Goal: Task Accomplishment & Management: Manage account settings

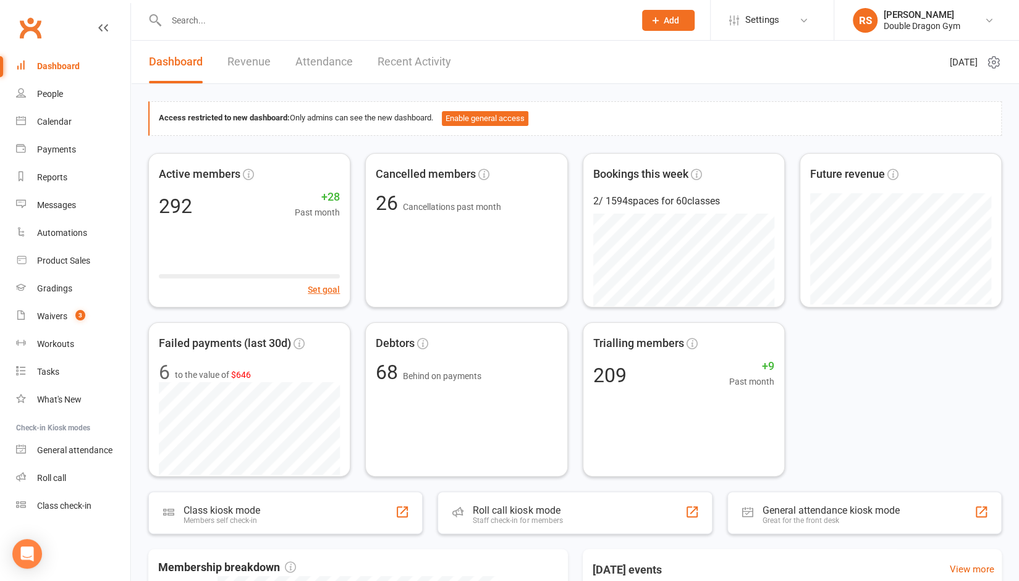
click at [237, 26] on input "text" at bounding box center [394, 20] width 463 height 17
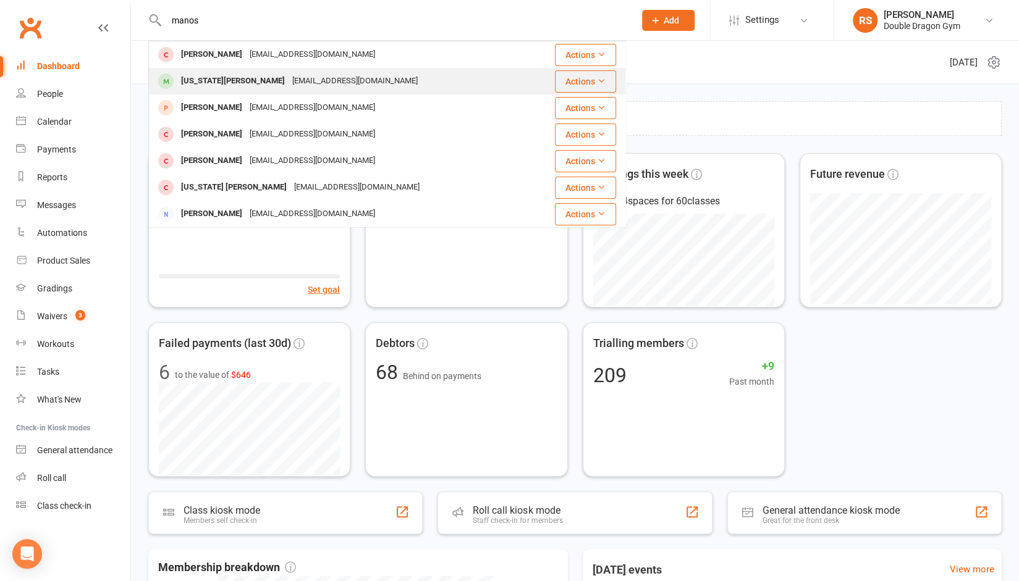
type input "manos"
click at [289, 85] on div "georgiamanos@hotmail.com" at bounding box center [355, 81] width 133 height 18
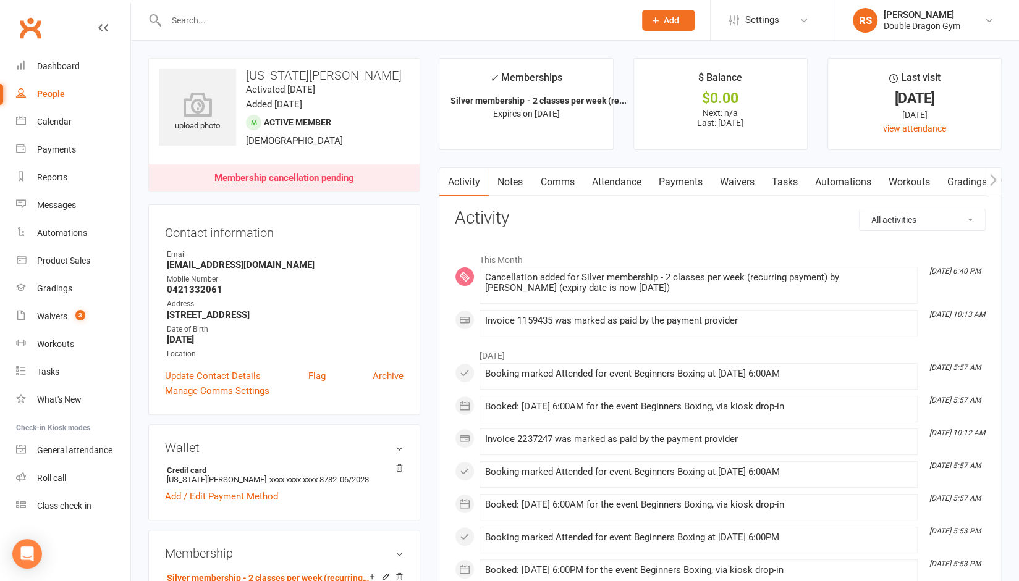
click at [251, 25] on input "text" at bounding box center [394, 20] width 463 height 17
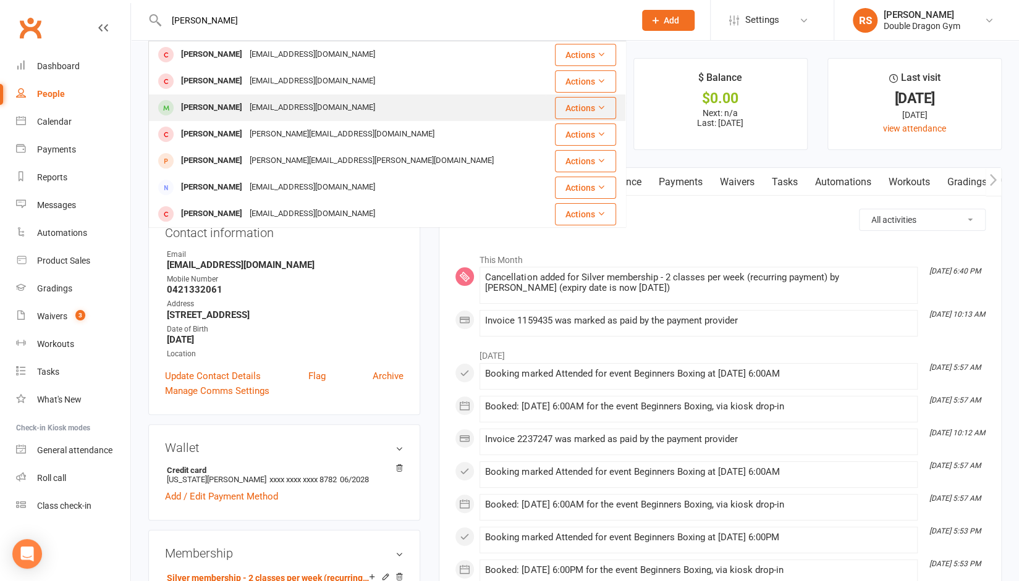
type input "alfie h"
click at [246, 101] on div "Maryadelhanna@gmail.com" at bounding box center [312, 108] width 133 height 18
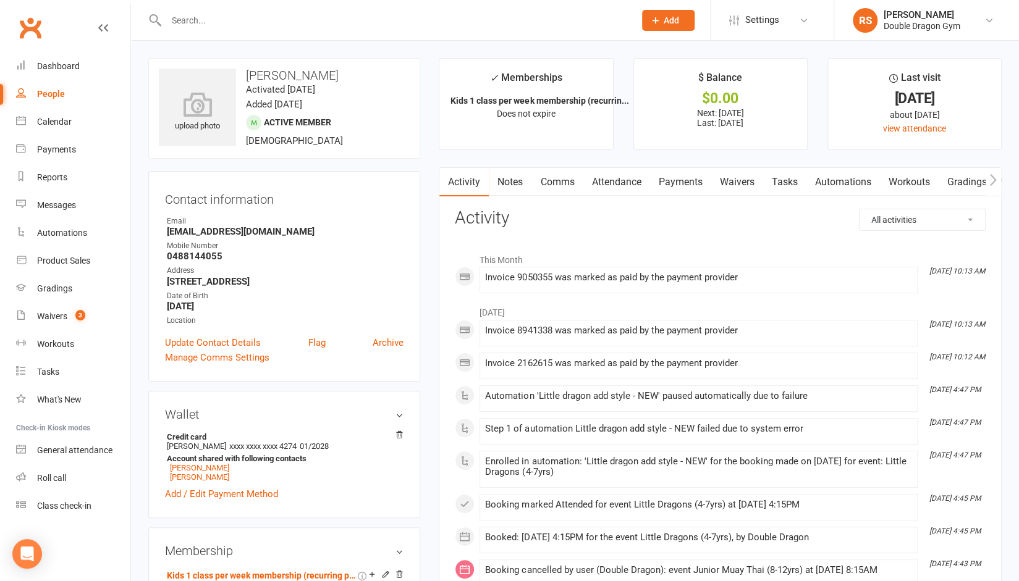
click at [675, 188] on link "Payments" at bounding box center [679, 182] width 61 height 28
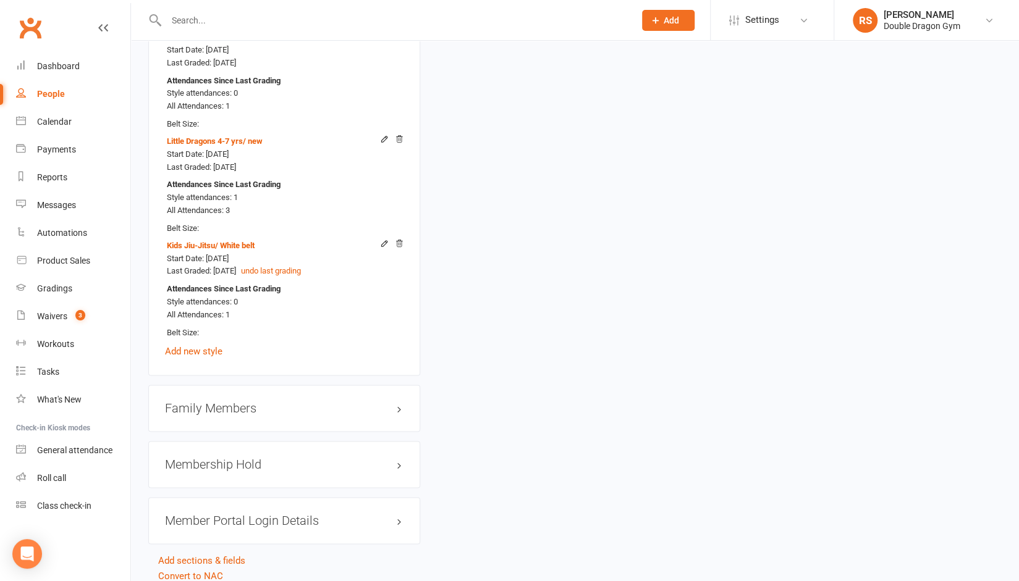
scroll to position [1014, 0]
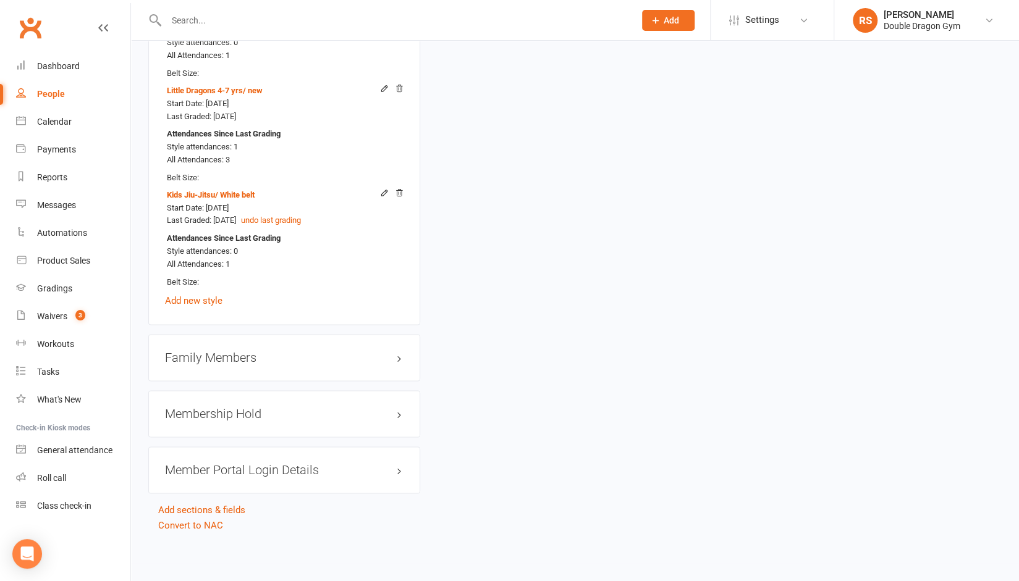
click at [230, 355] on h3 "Family Members" at bounding box center [284, 358] width 239 height 14
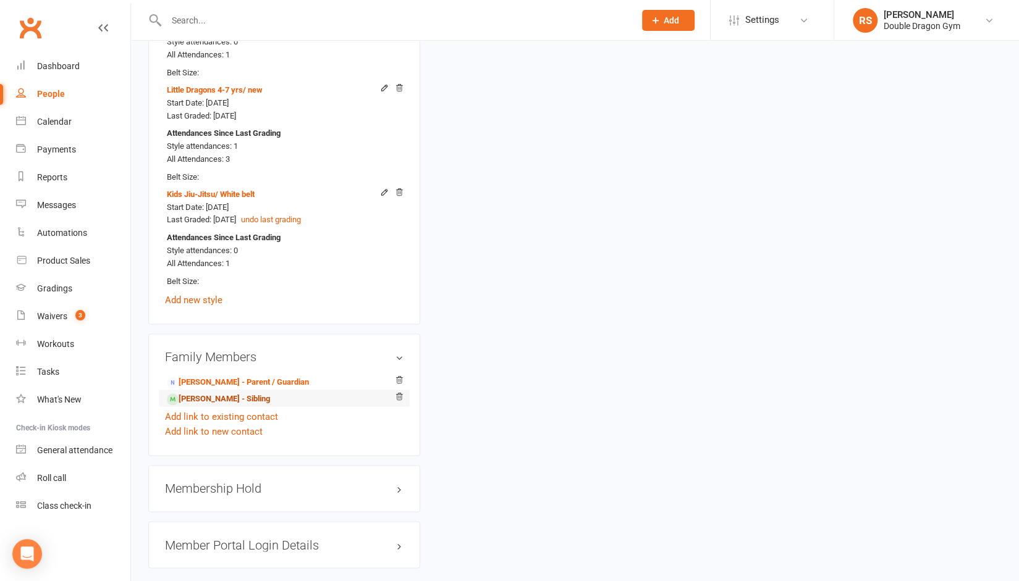
click at [226, 403] on link "Henry Horrack - Sibling" at bounding box center [218, 399] width 103 height 13
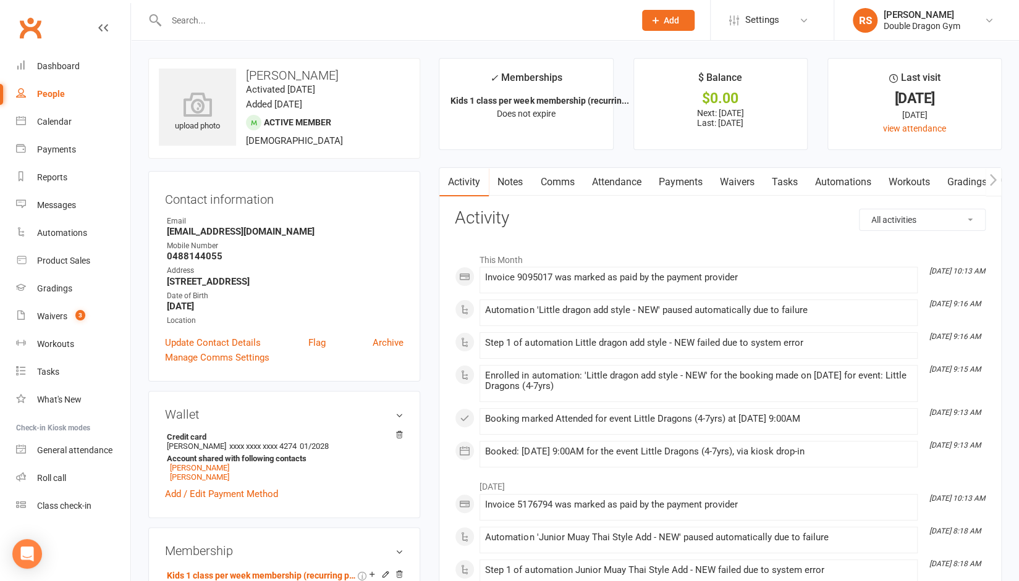
click at [688, 181] on link "Payments" at bounding box center [679, 182] width 61 height 28
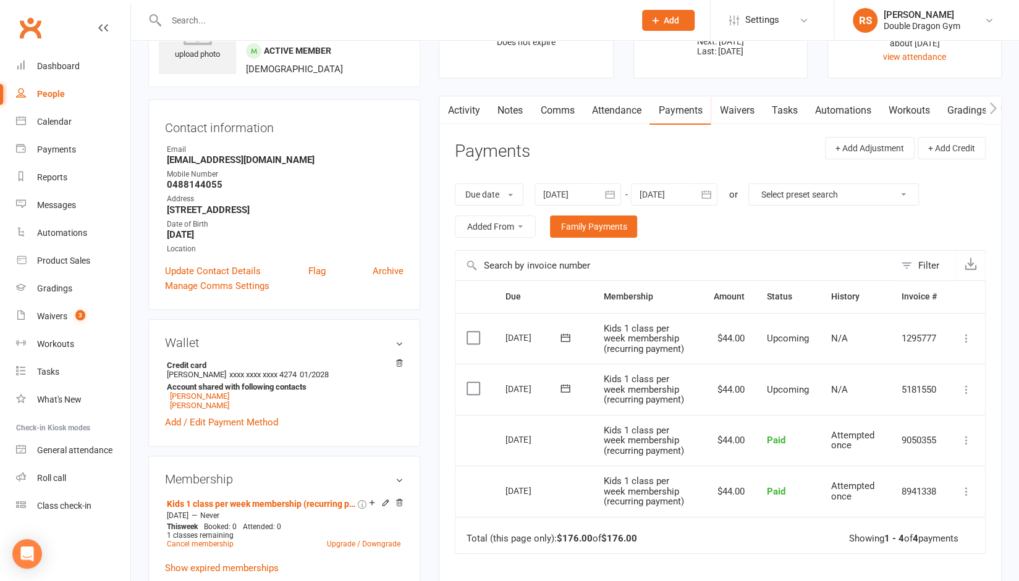
scroll to position [104, 0]
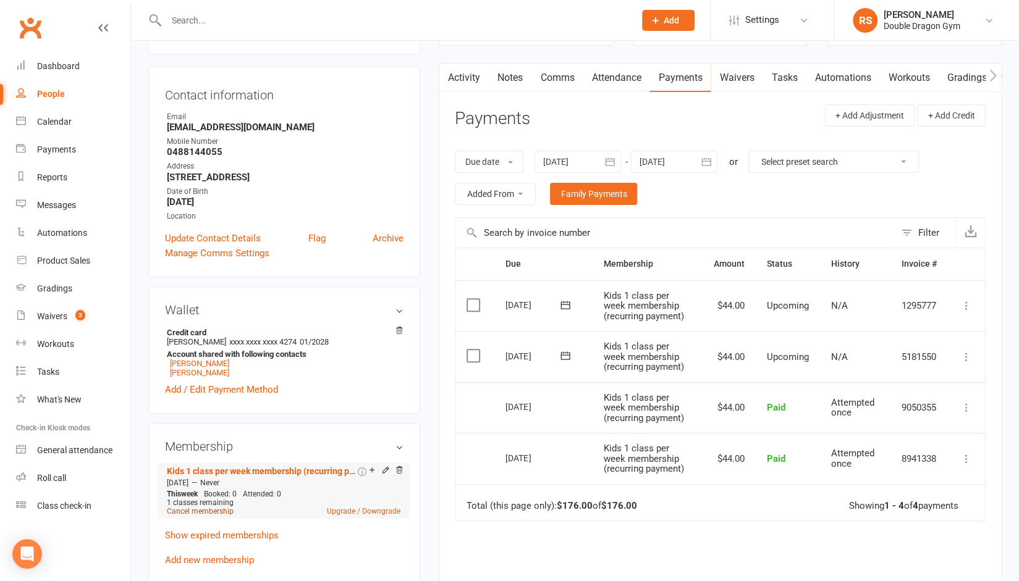
click at [194, 513] on link "Cancel membership" at bounding box center [200, 511] width 67 height 9
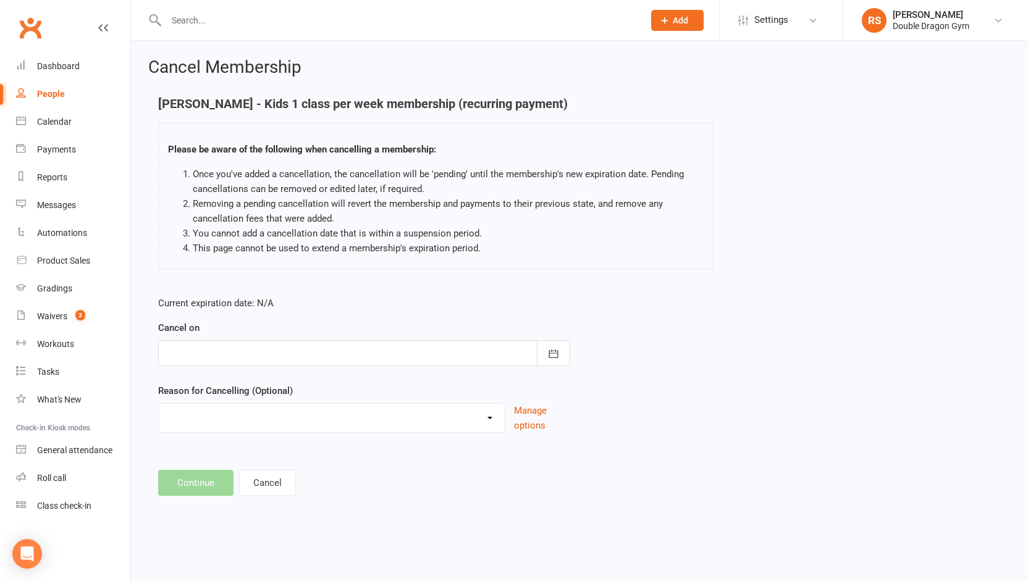
click at [337, 343] on div at bounding box center [364, 353] width 412 height 26
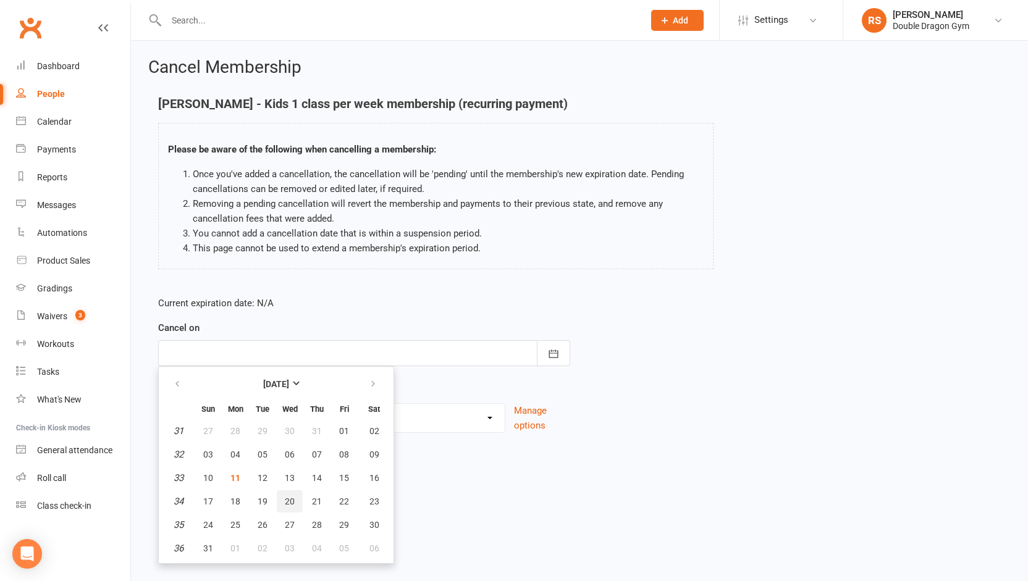
click at [284, 502] on button "20" at bounding box center [290, 502] width 26 height 22
type input "20 Aug 2025"
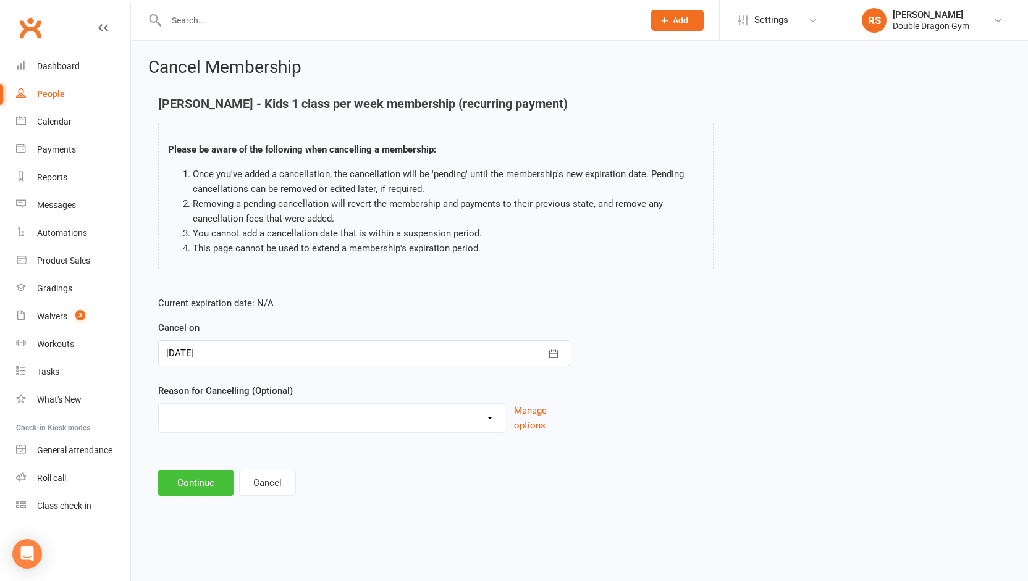
click at [211, 491] on button "Continue" at bounding box center [195, 483] width 75 height 26
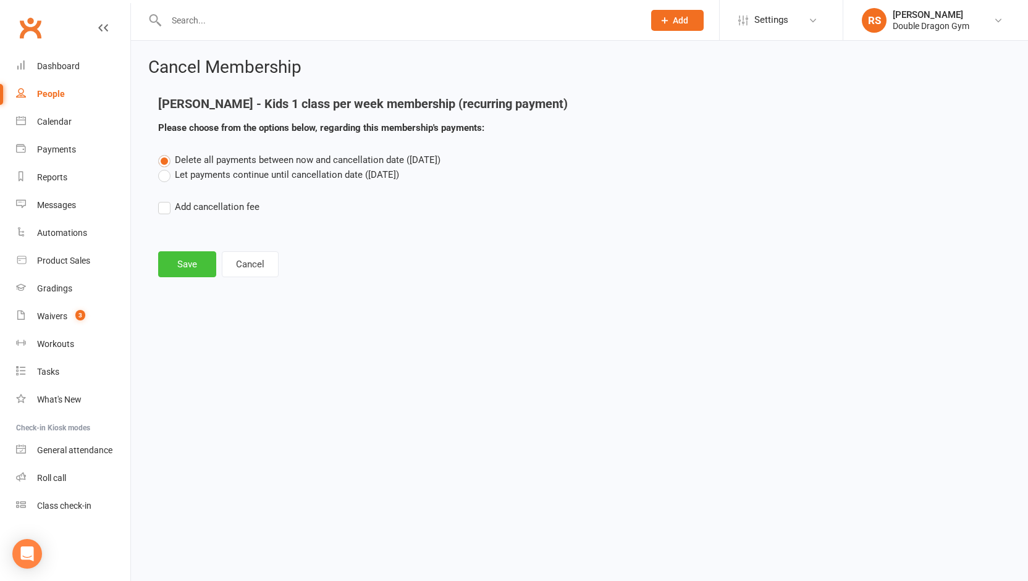
drag, startPoint x: 190, startPoint y: 268, endPoint x: 218, endPoint y: 321, distance: 59.7
click at [218, 315] on html "Prospect Member Non-attending contact Class / event Appointment Grading event T…" at bounding box center [514, 157] width 1028 height 315
click at [167, 176] on label "Let payments continue until cancellation date (Aug 20, 2025)" at bounding box center [278, 174] width 241 height 15
click at [166, 167] on input "Let payments continue until cancellation date (Aug 20, 2025)" at bounding box center [162, 167] width 8 height 0
click at [175, 268] on button "Save" at bounding box center [187, 264] width 58 height 26
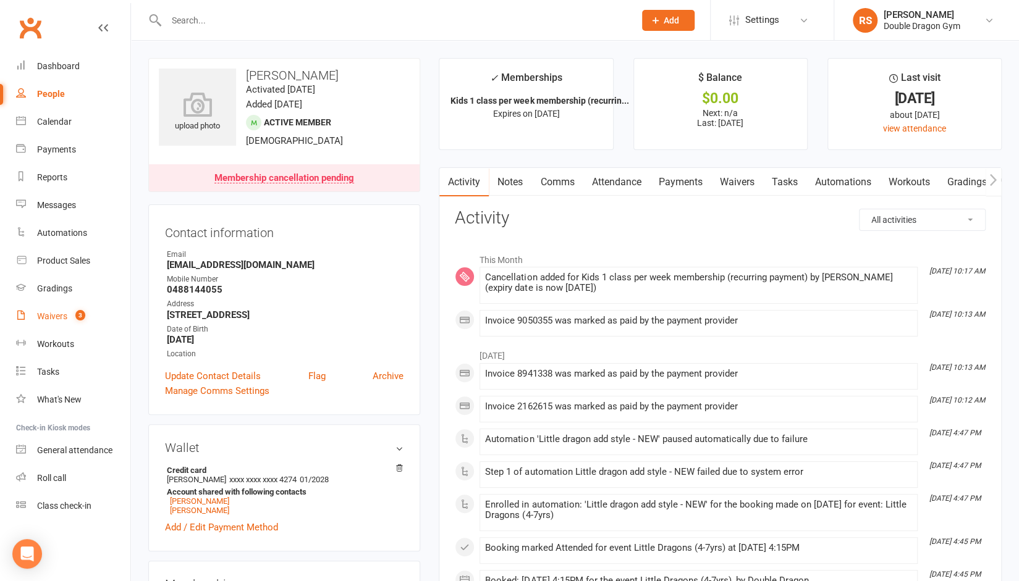
click at [57, 324] on link "Waivers 3" at bounding box center [73, 317] width 114 height 28
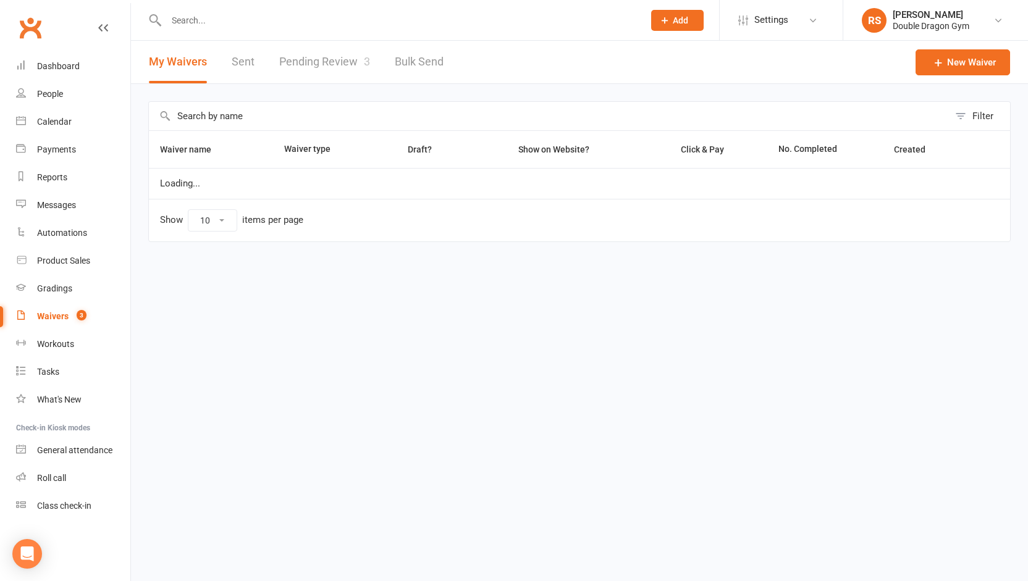
click at [324, 64] on link "Pending Review 3" at bounding box center [324, 62] width 91 height 43
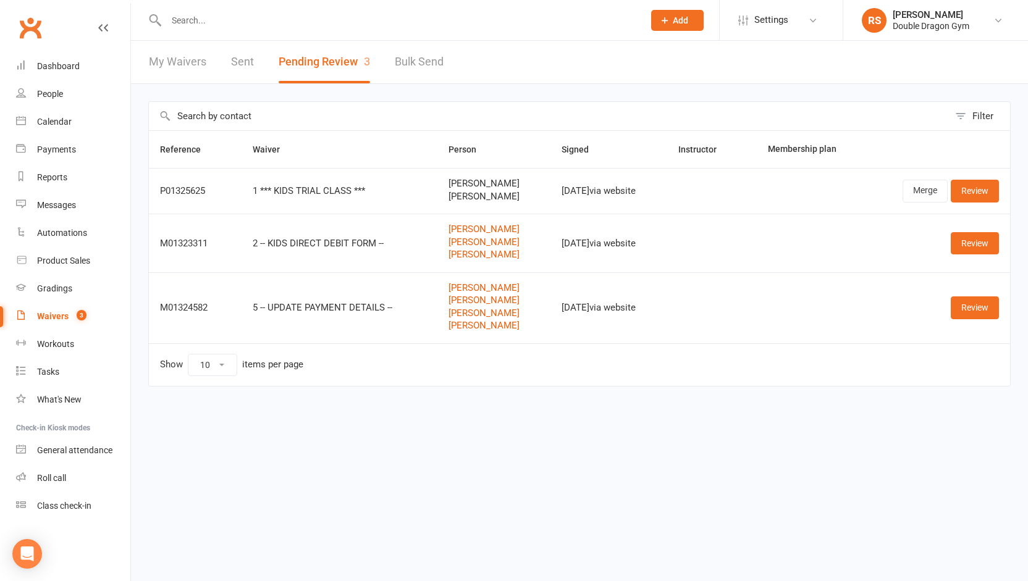
click at [240, 24] on input "text" at bounding box center [399, 20] width 473 height 17
click at [918, 187] on link "Merge" at bounding box center [925, 191] width 45 height 22
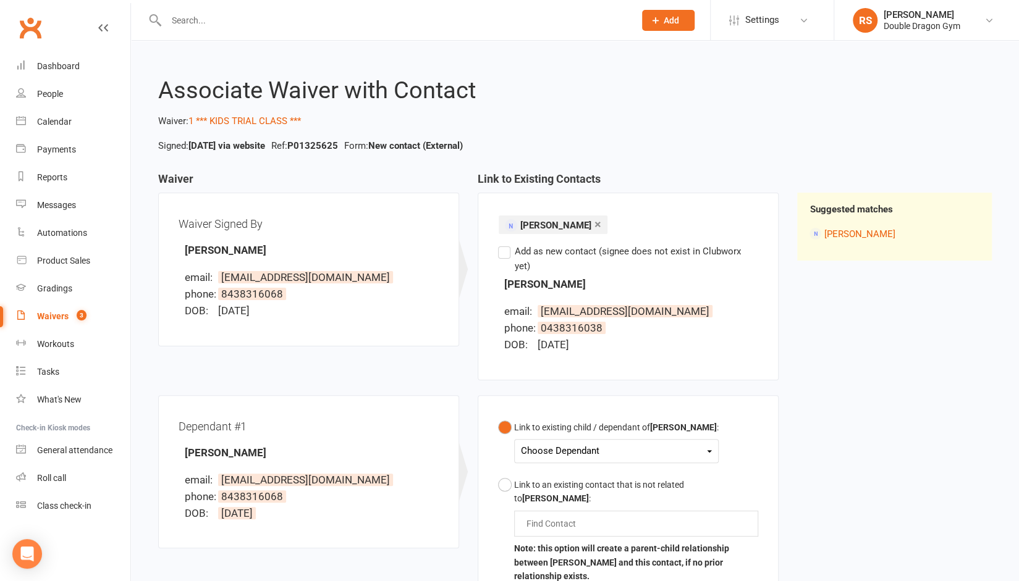
click at [336, 28] on input "text" at bounding box center [394, 20] width 463 height 17
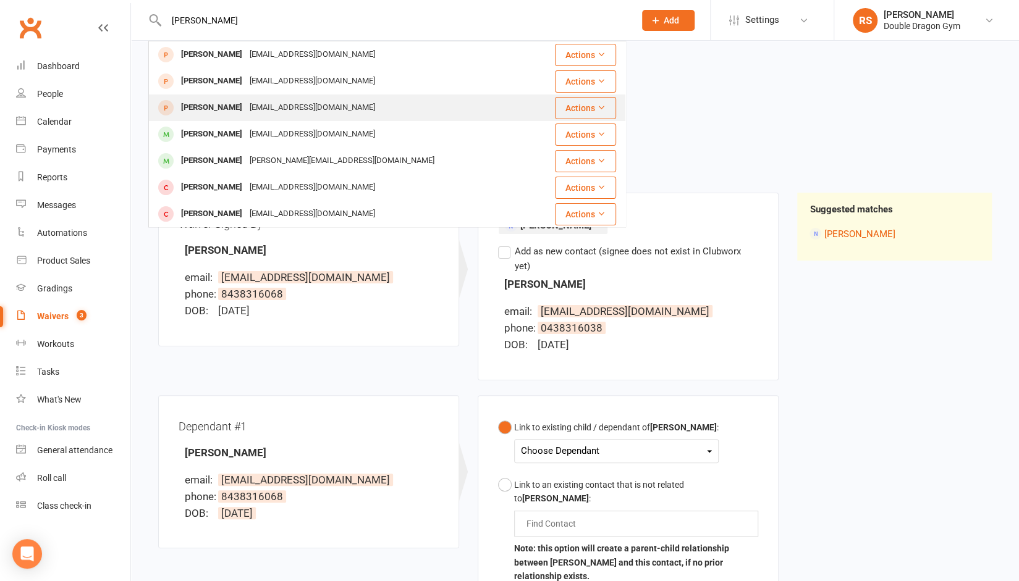
type input "leo h"
click at [303, 103] on div "[EMAIL_ADDRESS][DOMAIN_NAME]" at bounding box center [312, 108] width 133 height 18
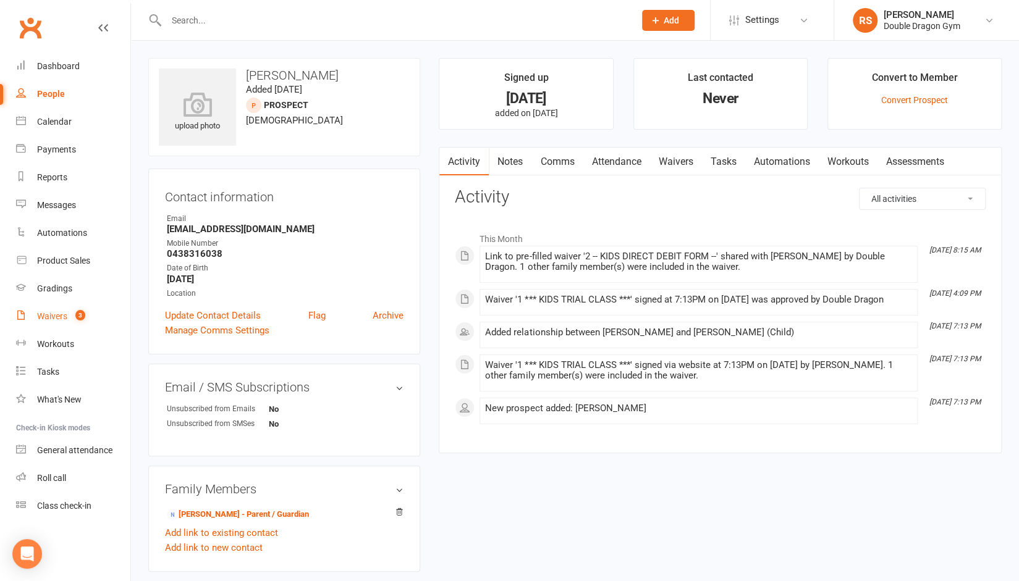
click at [61, 317] on div "Waivers" at bounding box center [52, 316] width 30 height 10
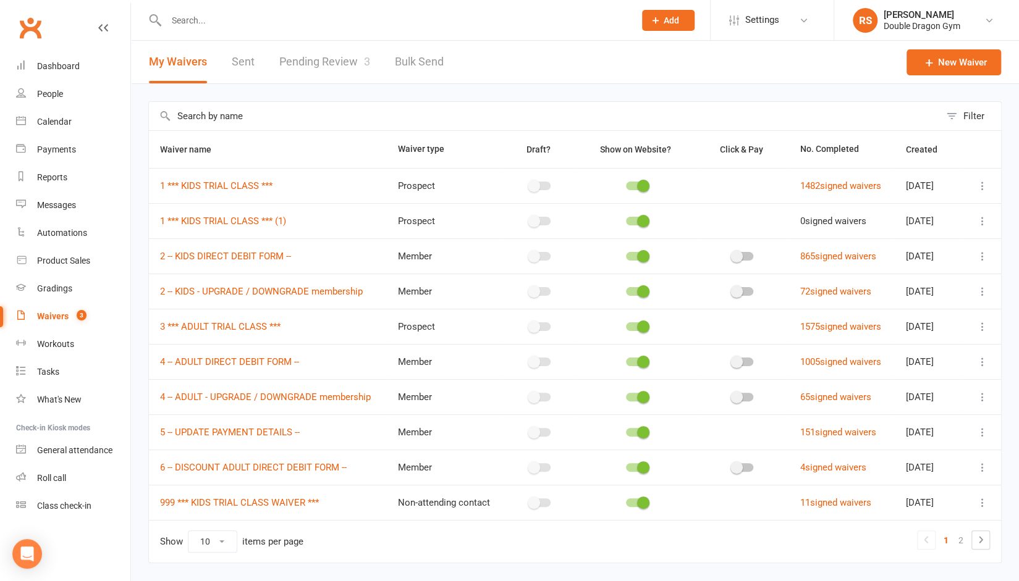
click at [333, 64] on link "Pending Review 3" at bounding box center [324, 62] width 91 height 43
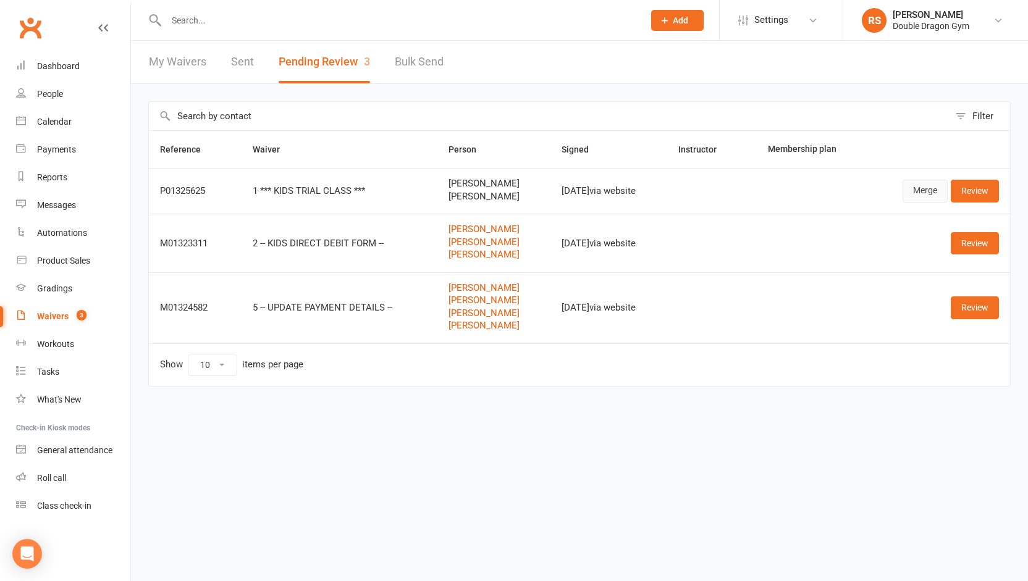
click at [922, 193] on link "Merge" at bounding box center [925, 191] width 45 height 22
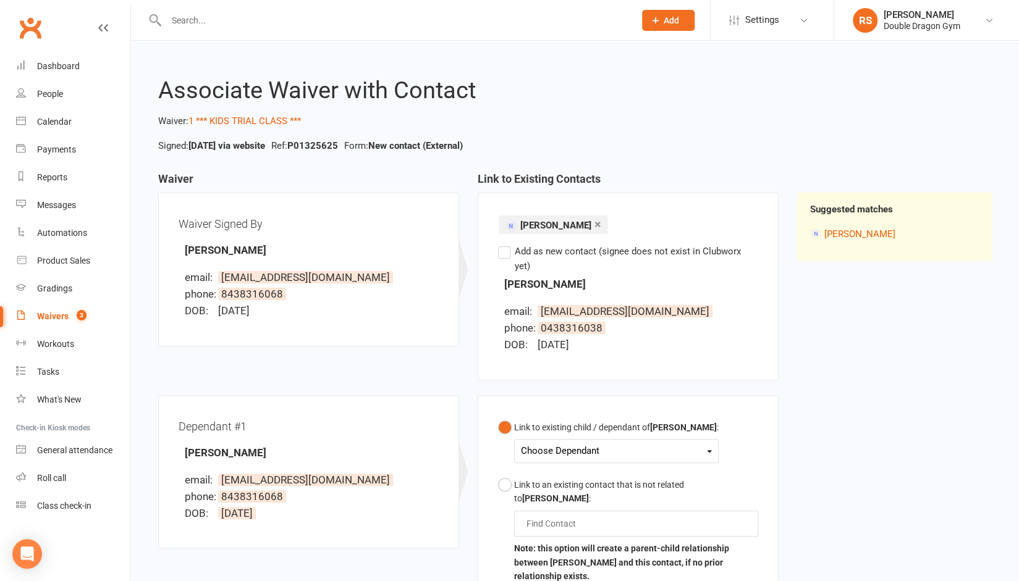
click at [656, 423] on b "[PERSON_NAME]" at bounding box center [683, 428] width 67 height 10
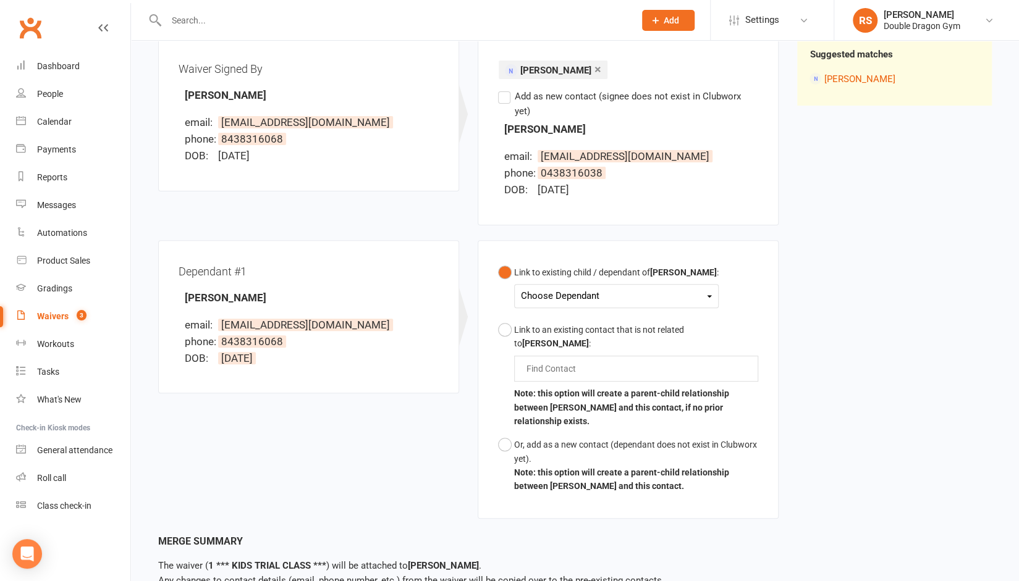
scroll to position [156, 0]
click at [656, 287] on div "Choose Dependant" at bounding box center [616, 295] width 191 height 17
click at [608, 311] on link "Leo Holmewood" at bounding box center [583, 324] width 122 height 27
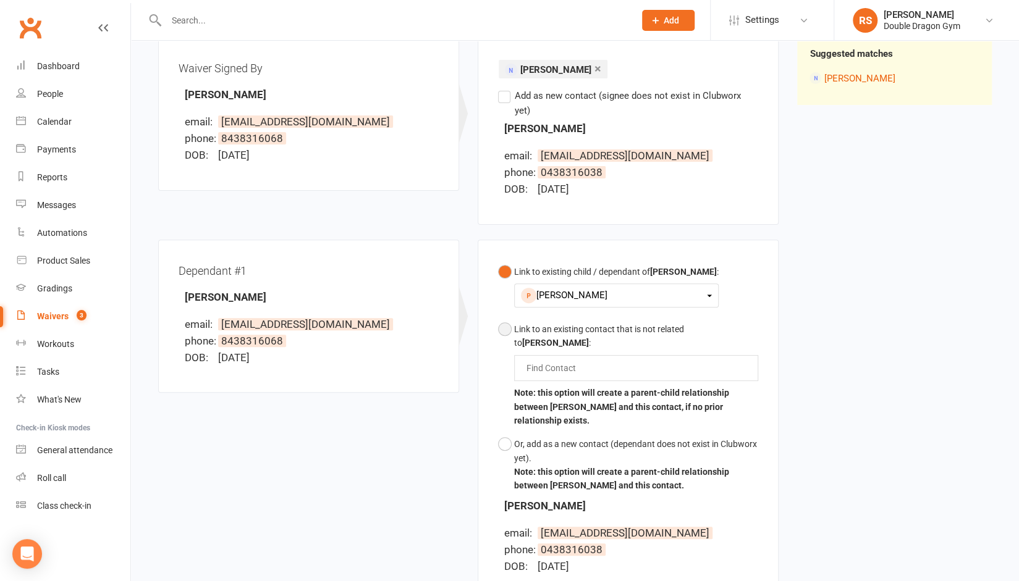
click at [608, 323] on div "Link to an existing contact that is not related to Samantha Holmewood :" at bounding box center [636, 337] width 244 height 28
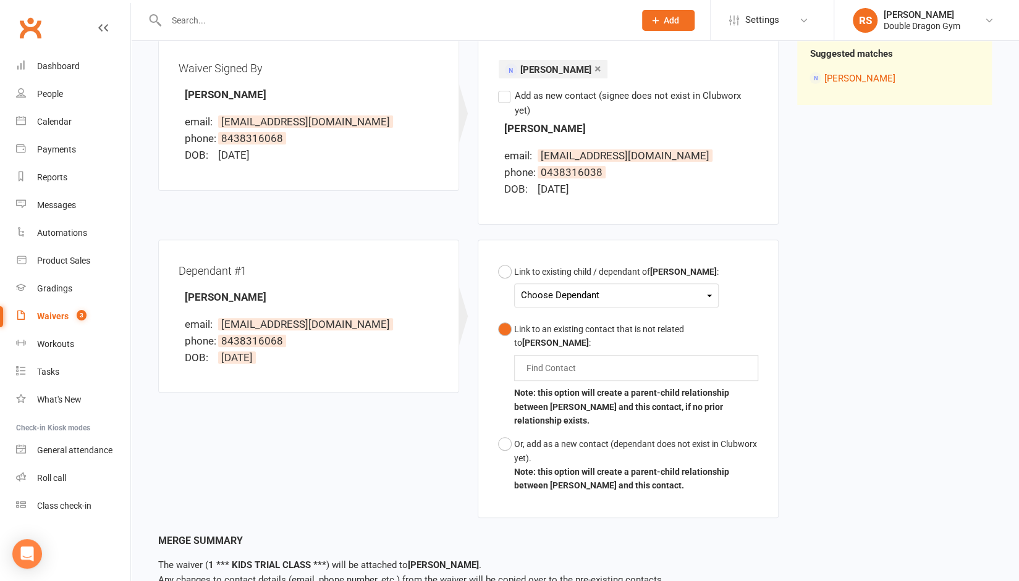
scroll to position [219, 0]
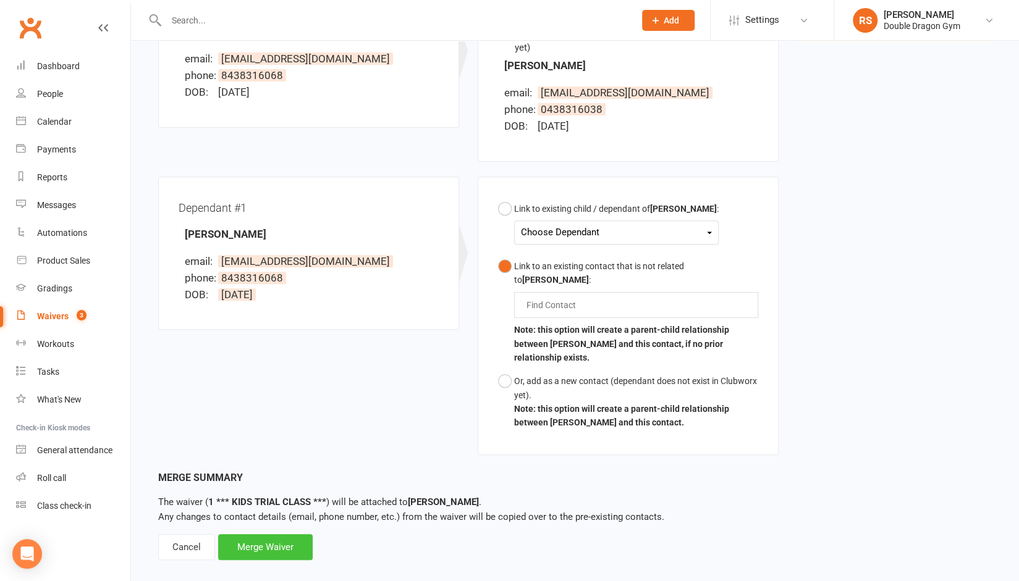
click at [274, 534] on div "Merge Waiver" at bounding box center [265, 547] width 95 height 26
click at [572, 224] on div "Choose Dependant" at bounding box center [616, 232] width 191 height 17
click at [572, 248] on link "Leo Holmewood" at bounding box center [583, 261] width 122 height 27
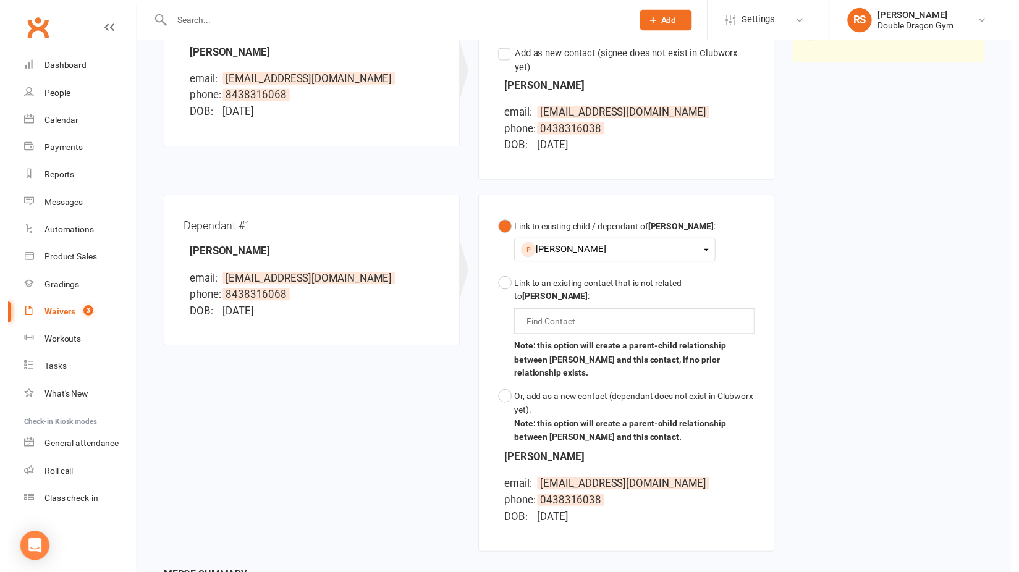
scroll to position [318, 0]
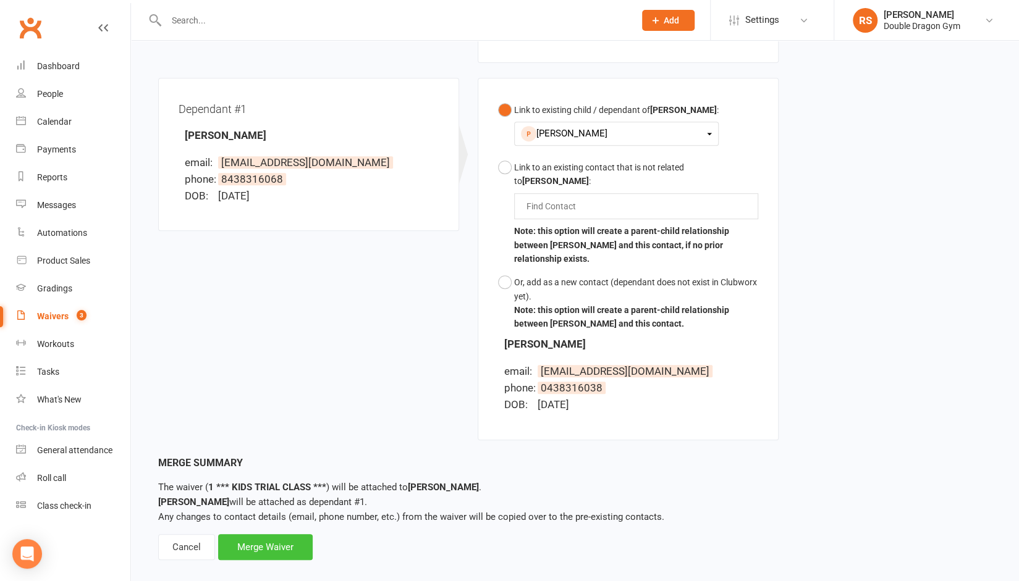
click at [261, 534] on div "Merge Waiver" at bounding box center [265, 547] width 95 height 26
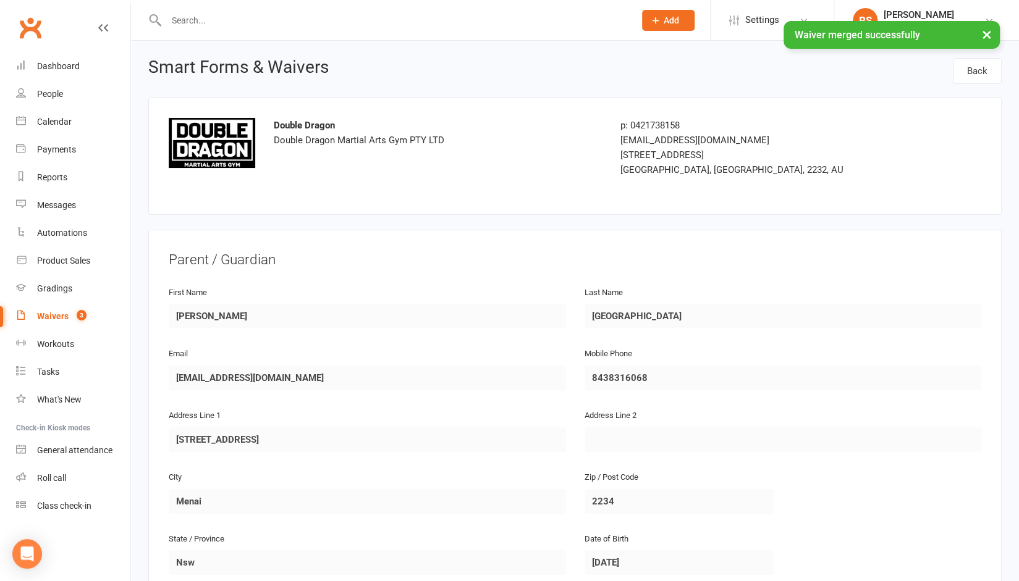
click at [261, 531] on div "State / Province Nsw" at bounding box center [367, 553] width 397 height 44
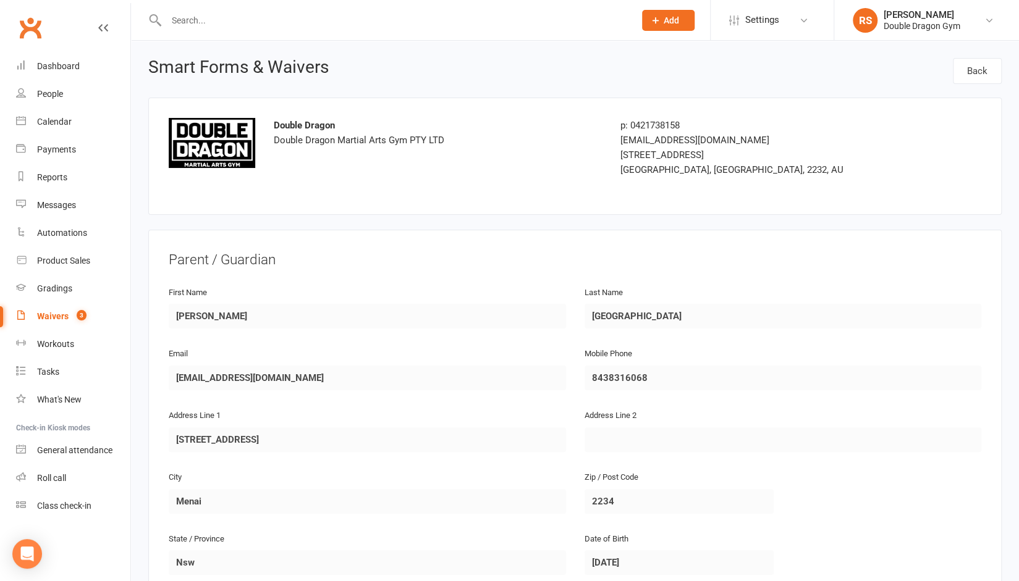
click at [207, 16] on input "text" at bounding box center [394, 20] width 463 height 17
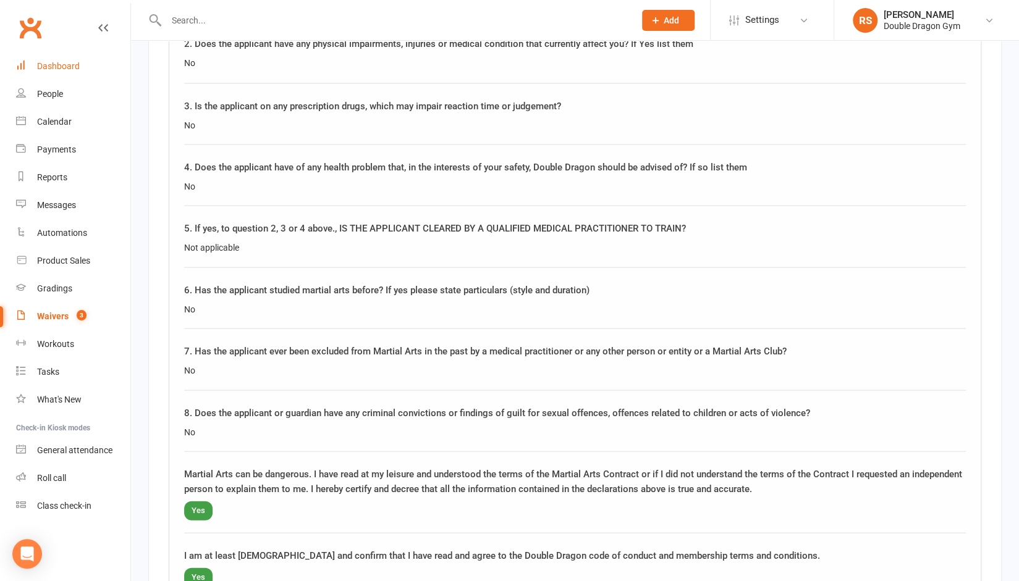
scroll to position [1754, 0]
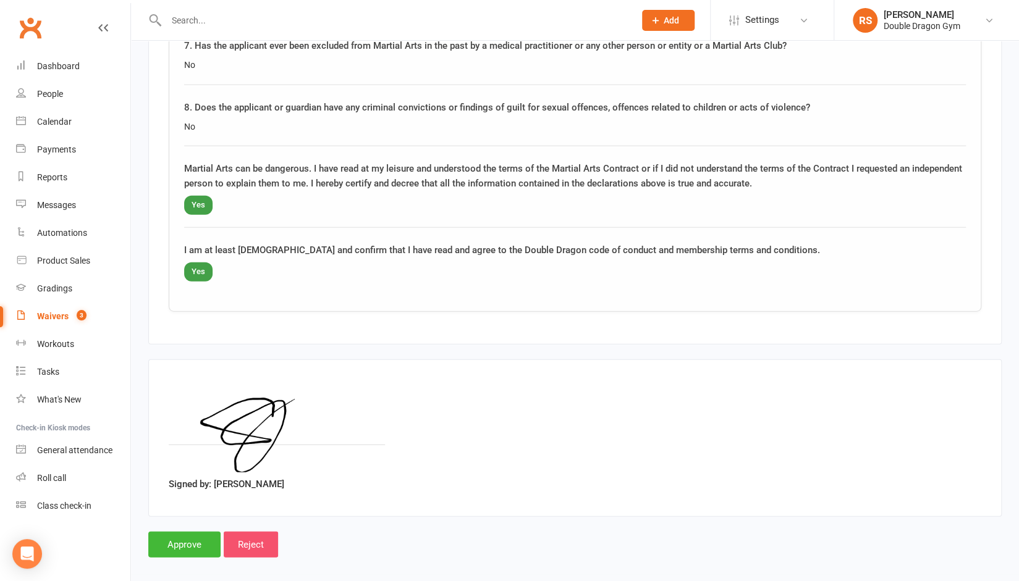
click at [259, 534] on input "Reject" at bounding box center [251, 545] width 54 height 26
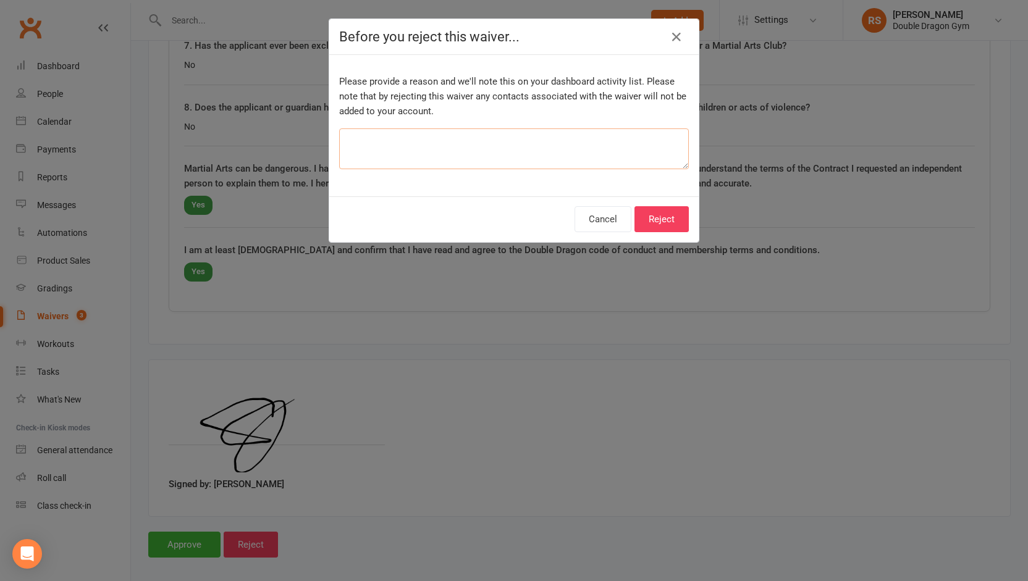
click at [507, 145] on textarea at bounding box center [514, 149] width 350 height 41
type textarea "double up"
click at [664, 217] on button "Reject" at bounding box center [662, 219] width 54 height 26
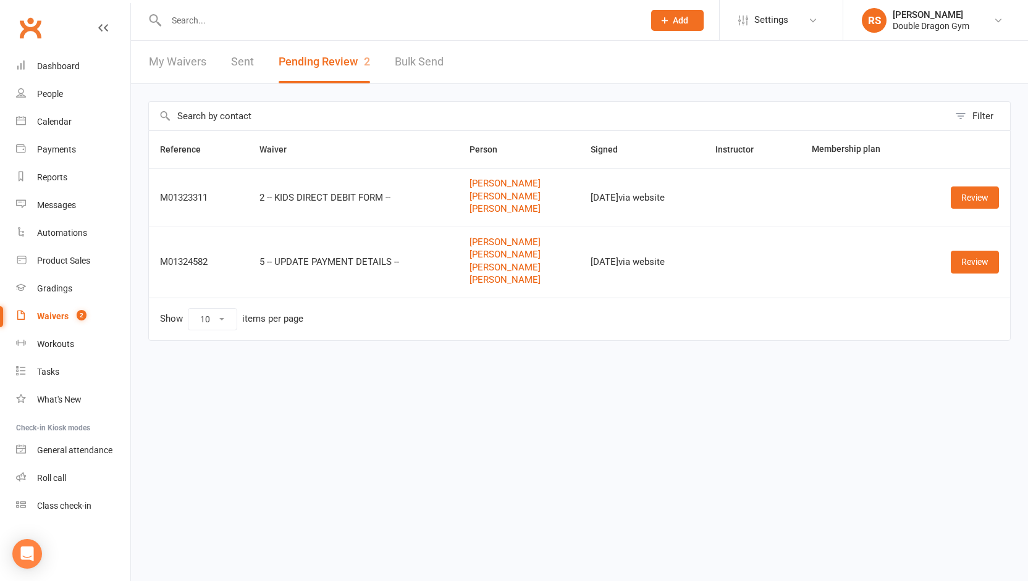
click at [61, 318] on div "Waivers" at bounding box center [53, 316] width 32 height 10
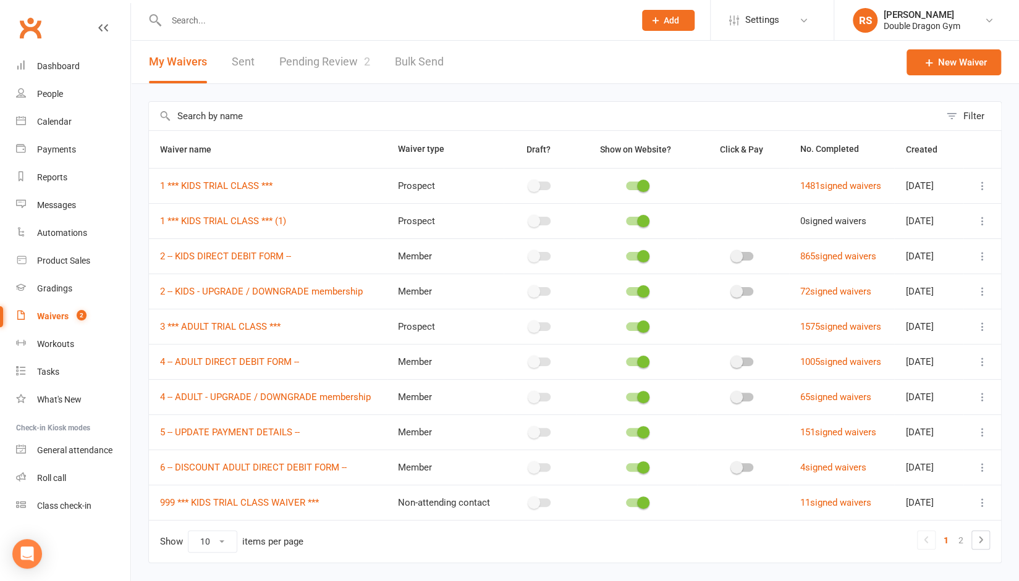
click at [324, 68] on link "Pending Review 2" at bounding box center [324, 62] width 91 height 43
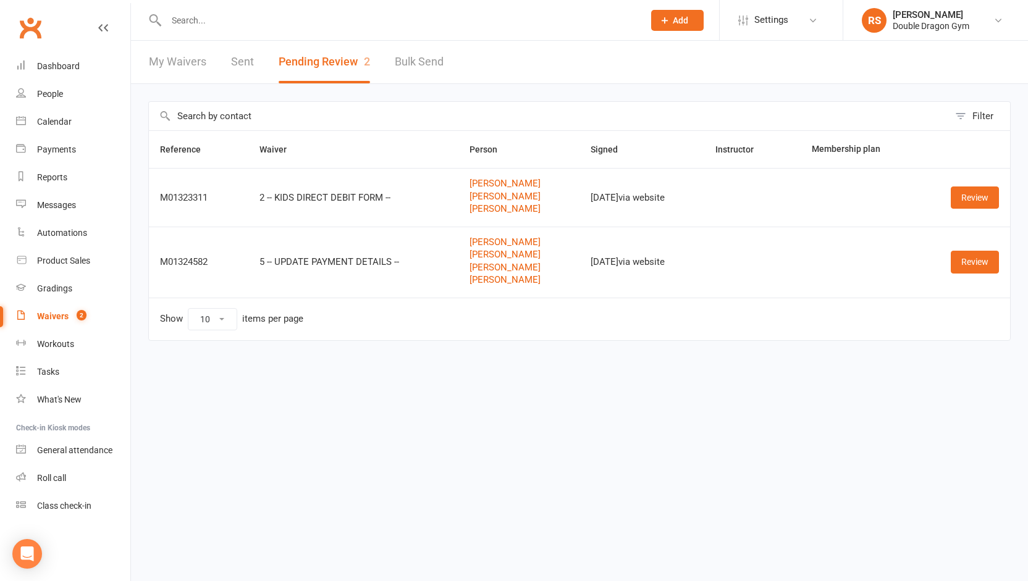
click at [344, 23] on input "text" at bounding box center [399, 20] width 473 height 17
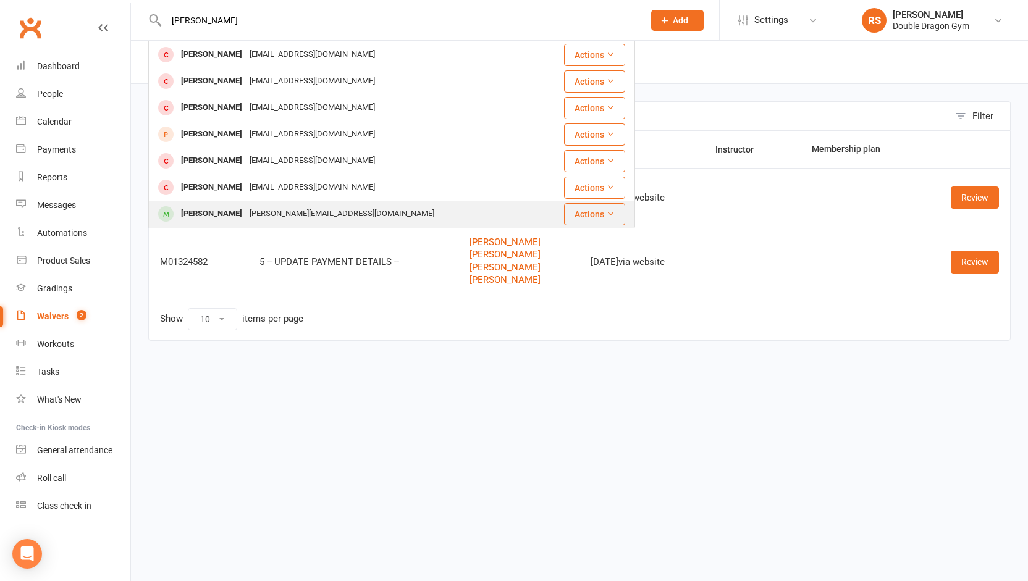
type input "jett"
click at [246, 211] on div "brittanypritchard@live.com" at bounding box center [342, 214] width 192 height 18
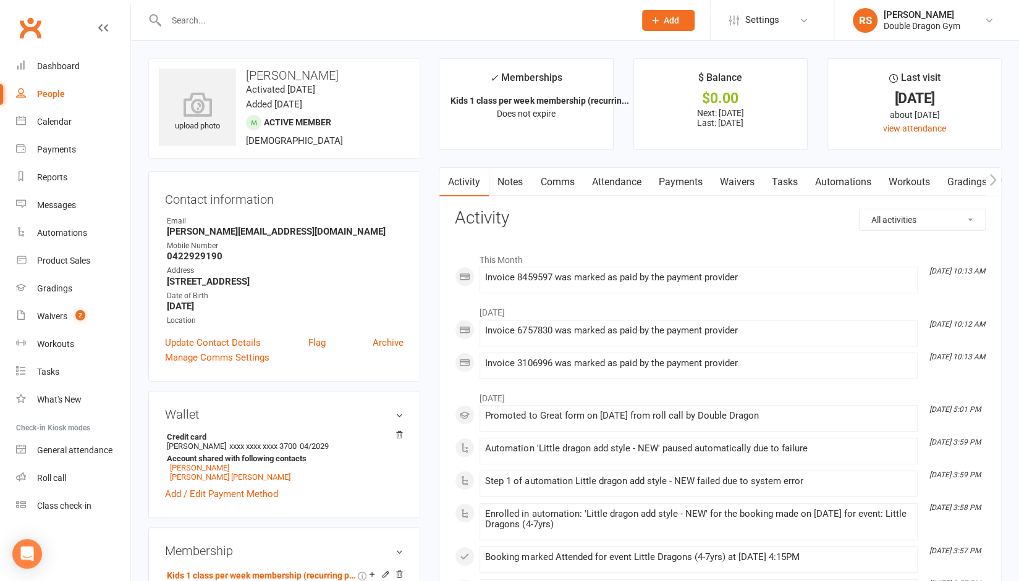
click at [686, 187] on link "Payments" at bounding box center [679, 182] width 61 height 28
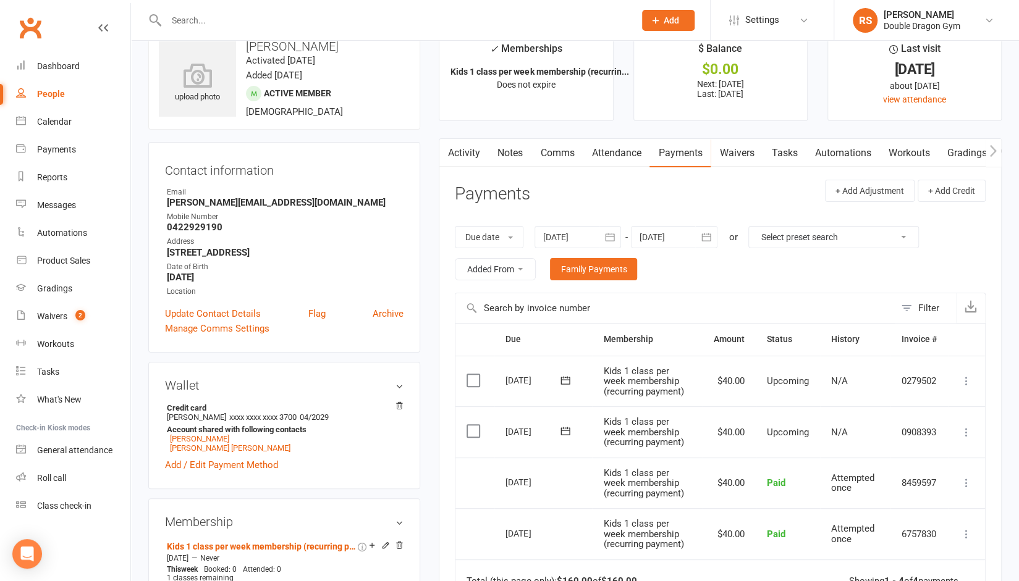
scroll to position [60, 0]
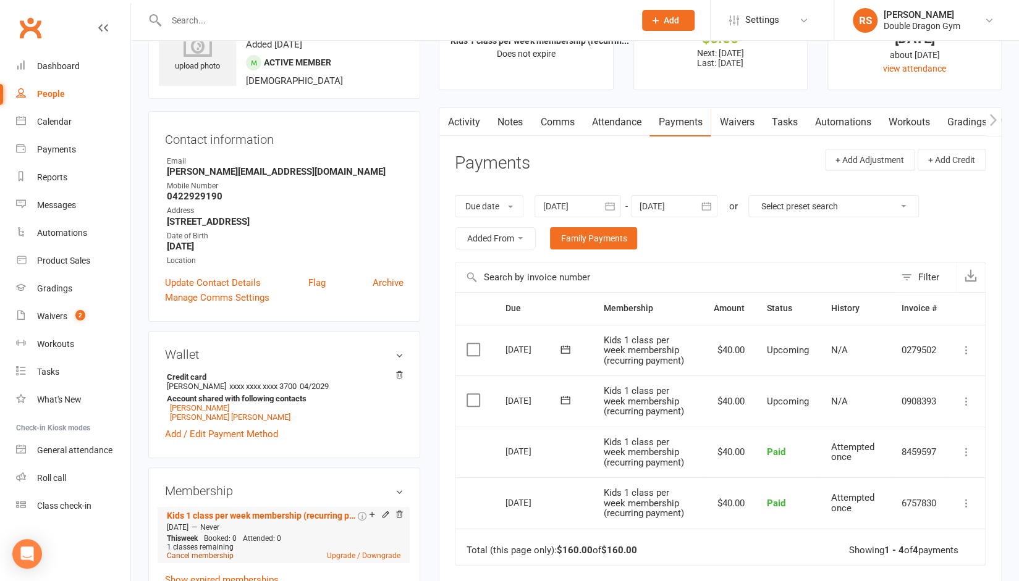
click at [202, 556] on link "Cancel membership" at bounding box center [200, 556] width 67 height 9
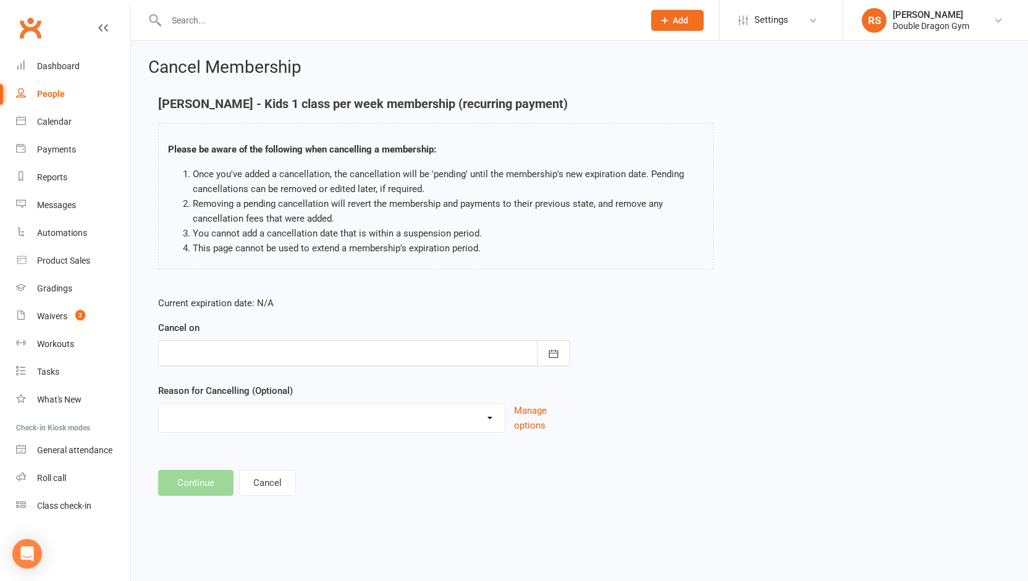
click at [353, 340] on div at bounding box center [364, 353] width 412 height 26
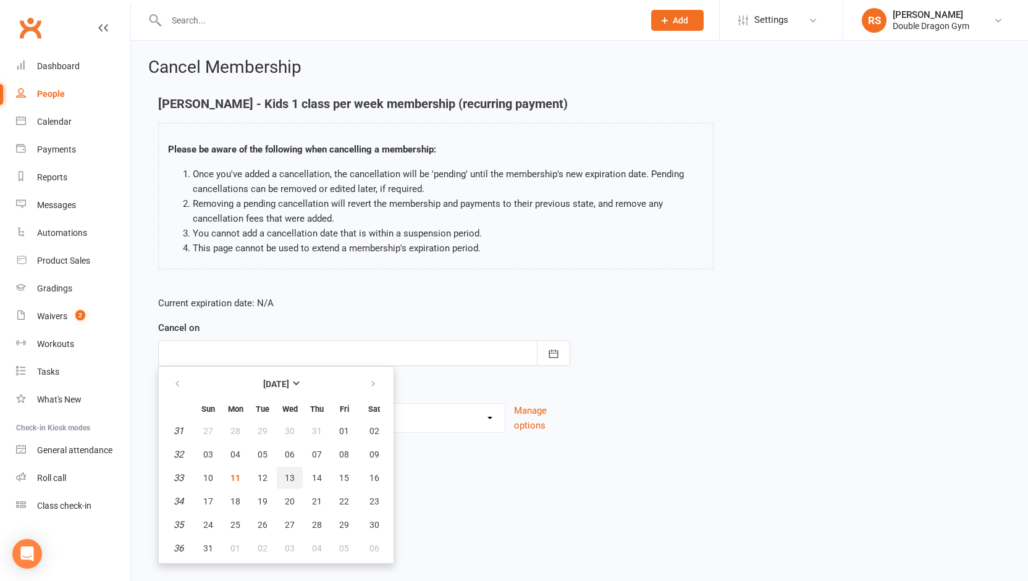
click at [289, 480] on span "13" at bounding box center [290, 478] width 10 height 10
type input "13 Aug 2025"
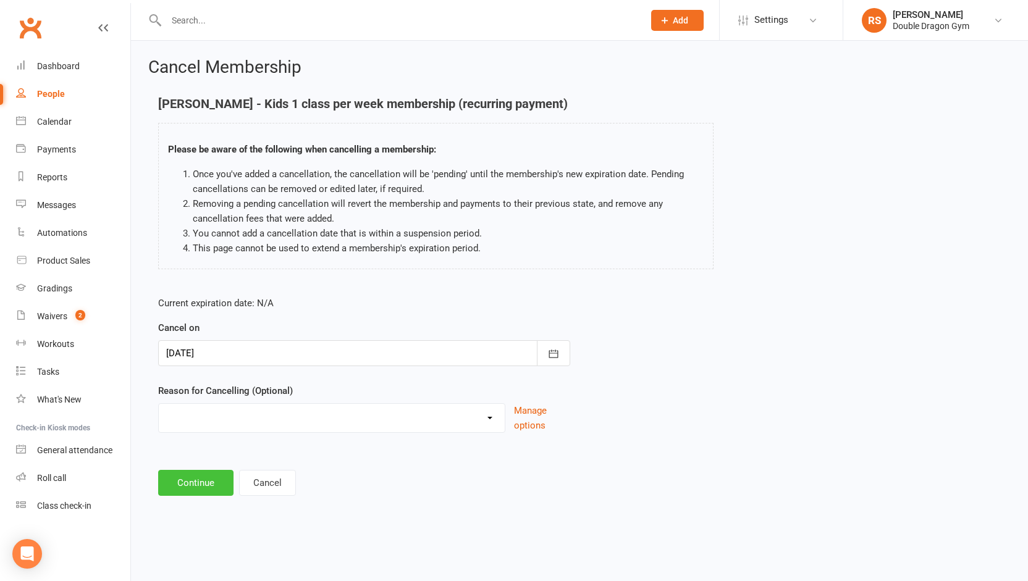
click at [222, 483] on button "Continue" at bounding box center [195, 483] width 75 height 26
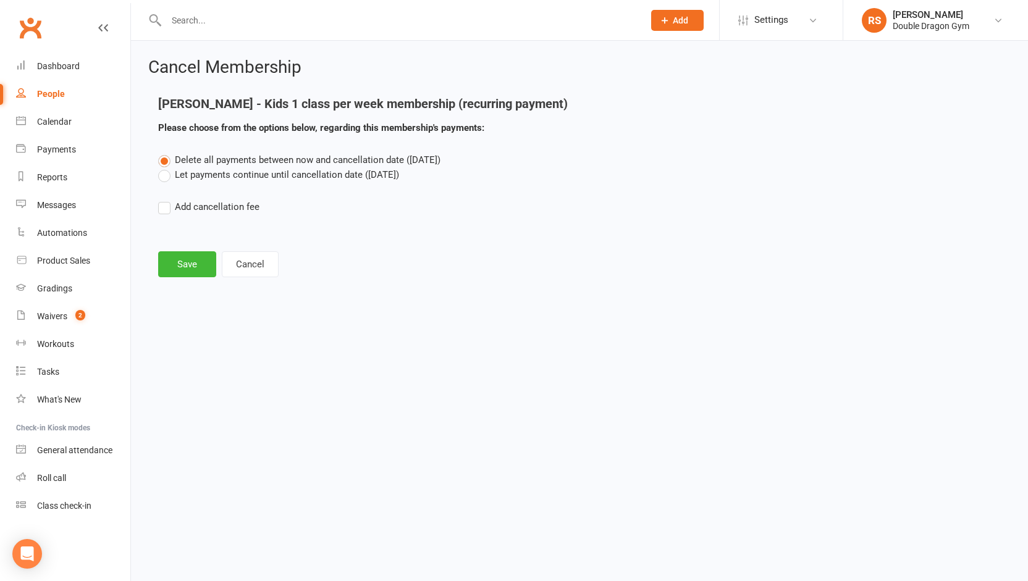
click at [166, 171] on label "Let payments continue until cancellation date (Aug 13, 2025)" at bounding box center [278, 174] width 241 height 15
click at [166, 167] on input "Let payments continue until cancellation date (Aug 13, 2025)" at bounding box center [162, 167] width 8 height 0
click at [194, 264] on button "Save" at bounding box center [187, 264] width 58 height 26
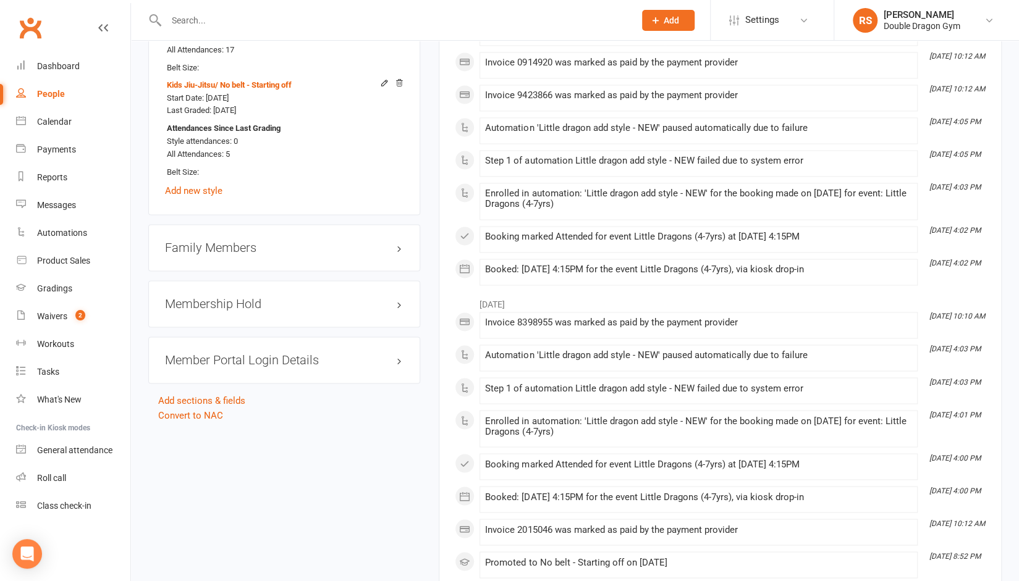
scroll to position [1157, 0]
click at [231, 256] on div "Family Members" at bounding box center [284, 247] width 272 height 47
click at [230, 254] on h3 "Family Members" at bounding box center [284, 247] width 239 height 14
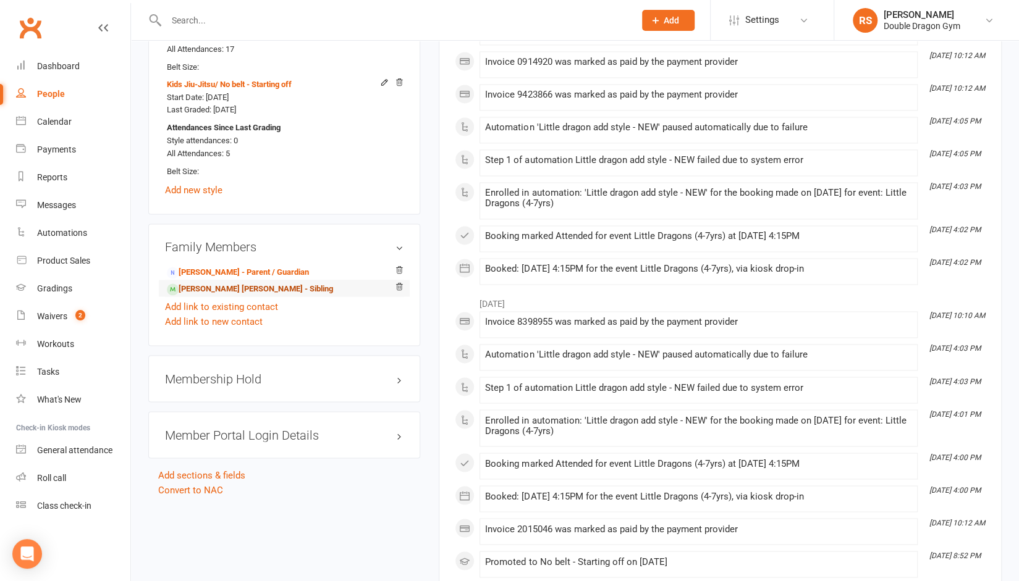
click at [222, 292] on link "Flynn kearney - Sibling" at bounding box center [250, 289] width 166 height 13
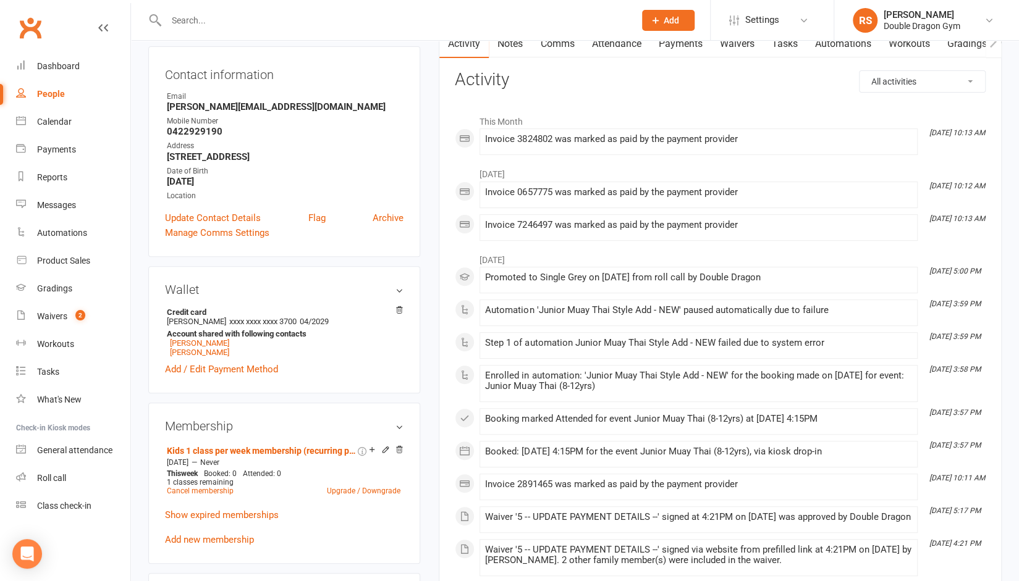
scroll to position [142, 0]
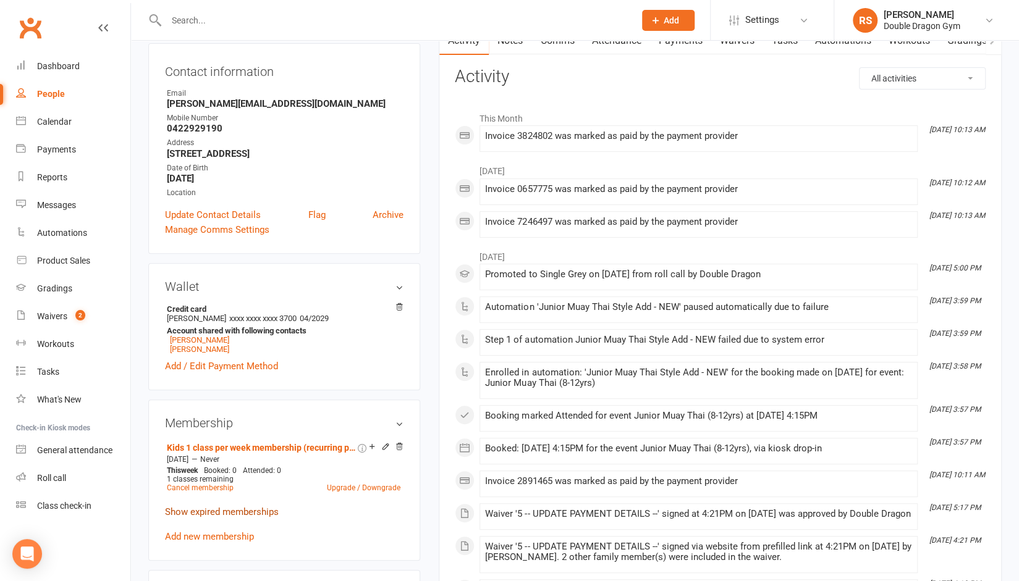
click at [209, 507] on link "Show expired memberships" at bounding box center [222, 512] width 114 height 11
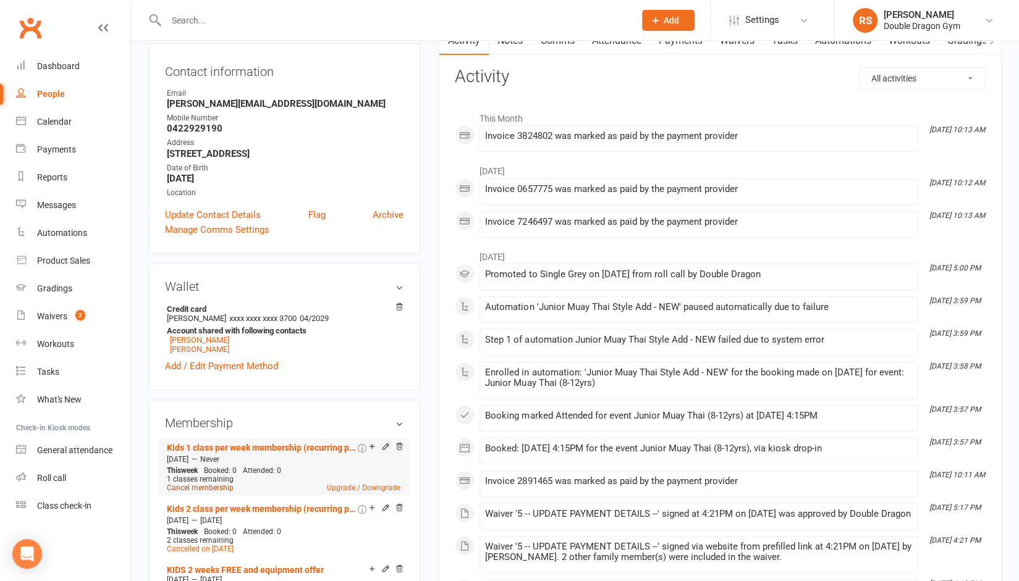
click at [218, 484] on link "Cancel membership" at bounding box center [200, 488] width 67 height 9
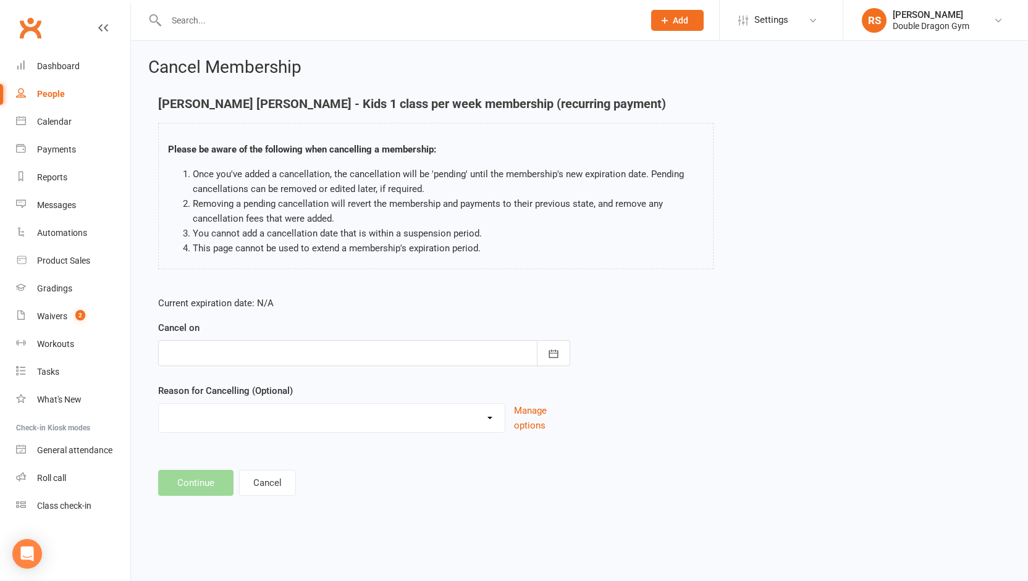
click at [285, 357] on div at bounding box center [364, 353] width 412 height 26
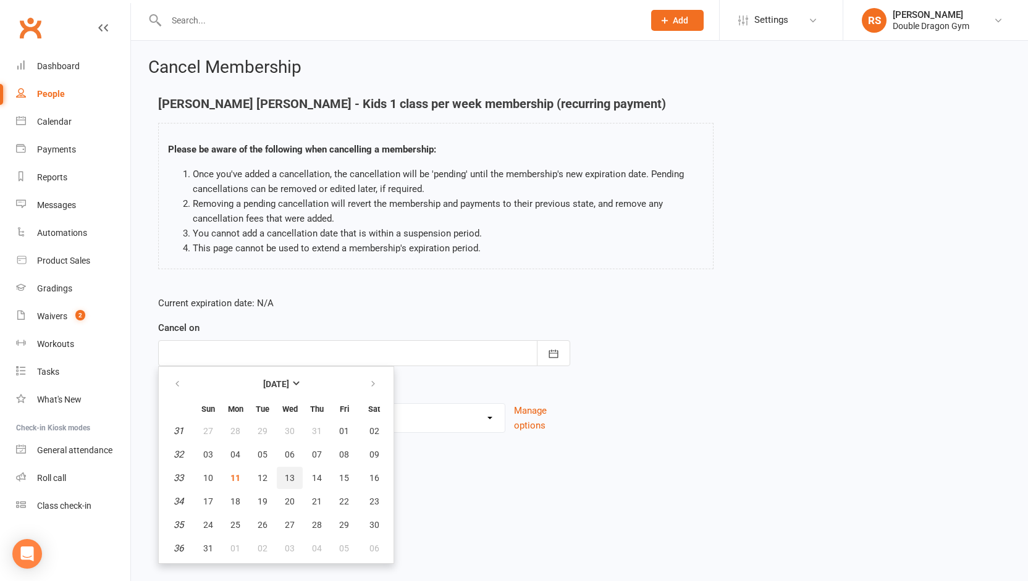
click at [286, 479] on span "13" at bounding box center [290, 478] width 10 height 10
type input "13 Aug 2025"
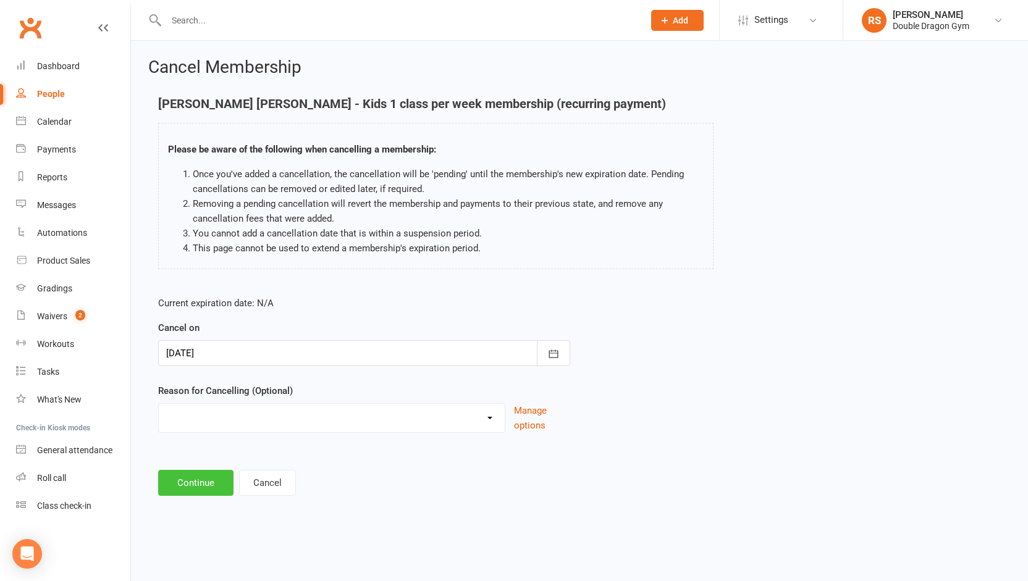
click at [194, 483] on button "Continue" at bounding box center [195, 483] width 75 height 26
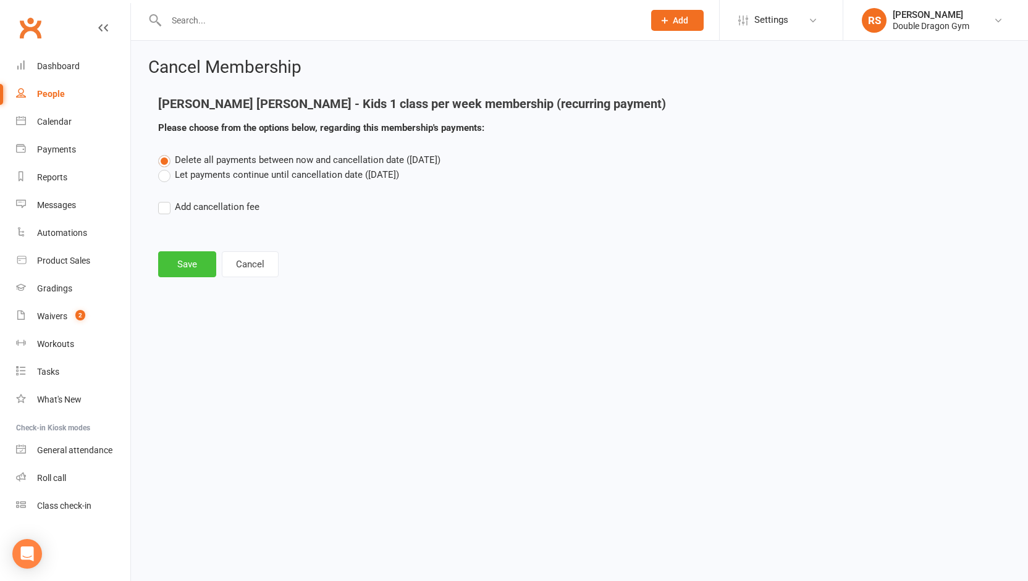
drag, startPoint x: 198, startPoint y: 259, endPoint x: 192, endPoint y: 298, distance: 39.4
click at [192, 298] on html "Prospect Member Non-attending contact Class / event Appointment Grading event T…" at bounding box center [514, 157] width 1028 height 315
click at [170, 176] on label "Let payments continue until cancellation date (Aug 13, 2025)" at bounding box center [278, 174] width 241 height 15
click at [166, 167] on input "Let payments continue until cancellation date (Aug 13, 2025)" at bounding box center [162, 167] width 8 height 0
click at [174, 267] on button "Save" at bounding box center [187, 264] width 58 height 26
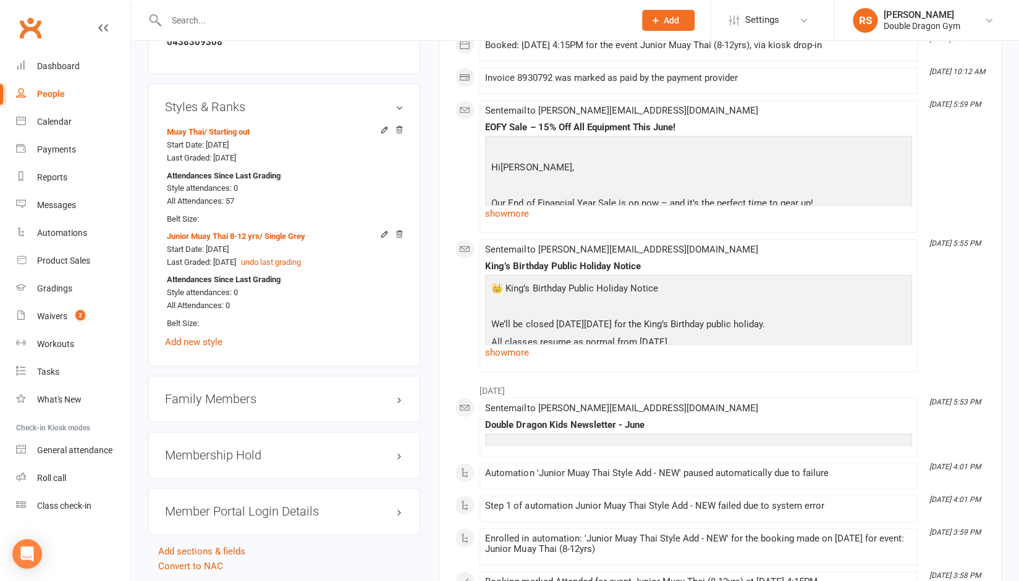
scroll to position [918, 0]
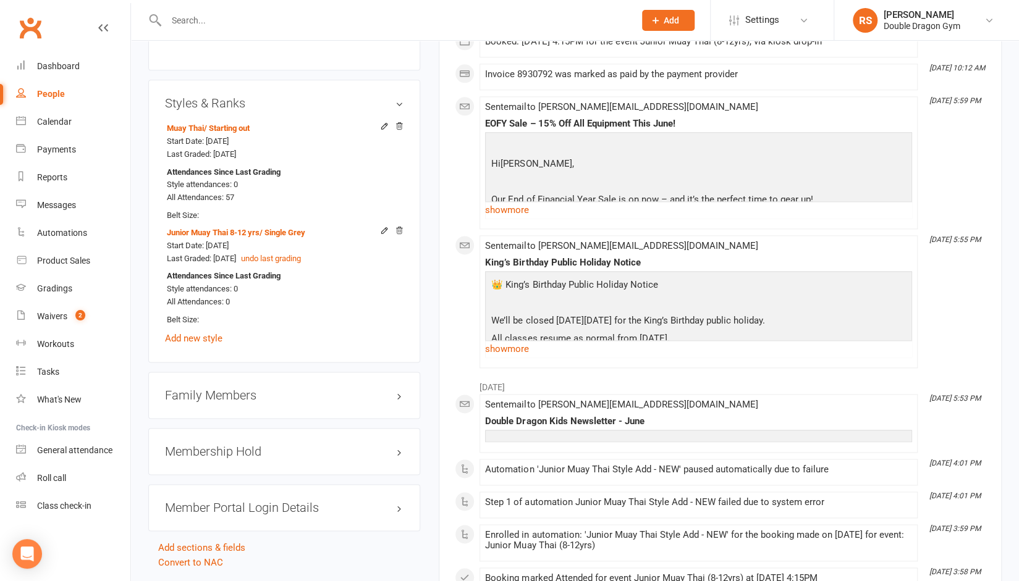
click at [242, 445] on h3 "Membership Hold" at bounding box center [284, 452] width 239 height 14
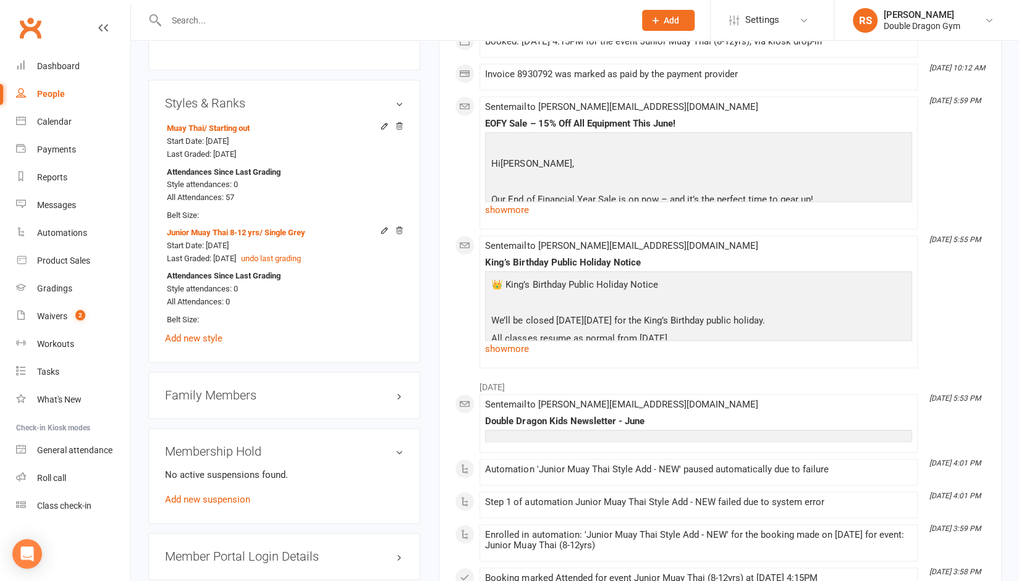
click at [234, 392] on div "Family Members" at bounding box center [284, 395] width 272 height 47
click at [234, 389] on h3 "Family Members" at bounding box center [284, 396] width 239 height 14
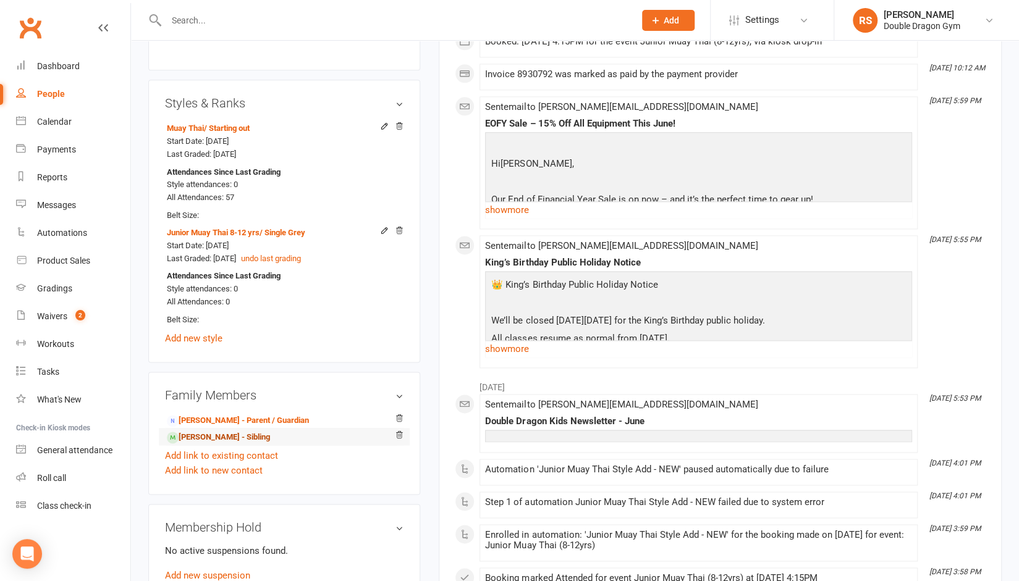
click at [214, 431] on link "Jett kearney - Sibling" at bounding box center [218, 437] width 103 height 13
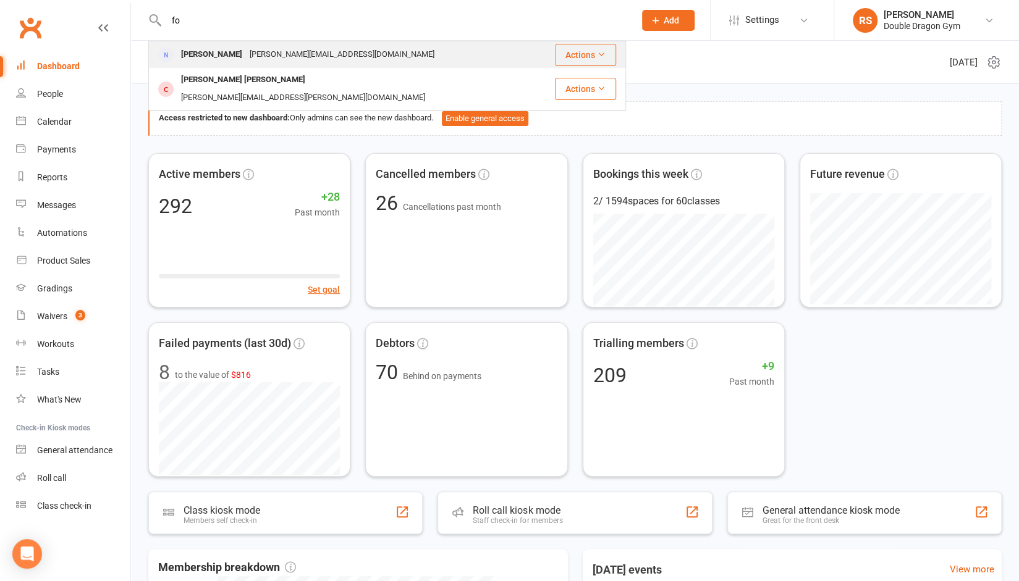
type input "f"
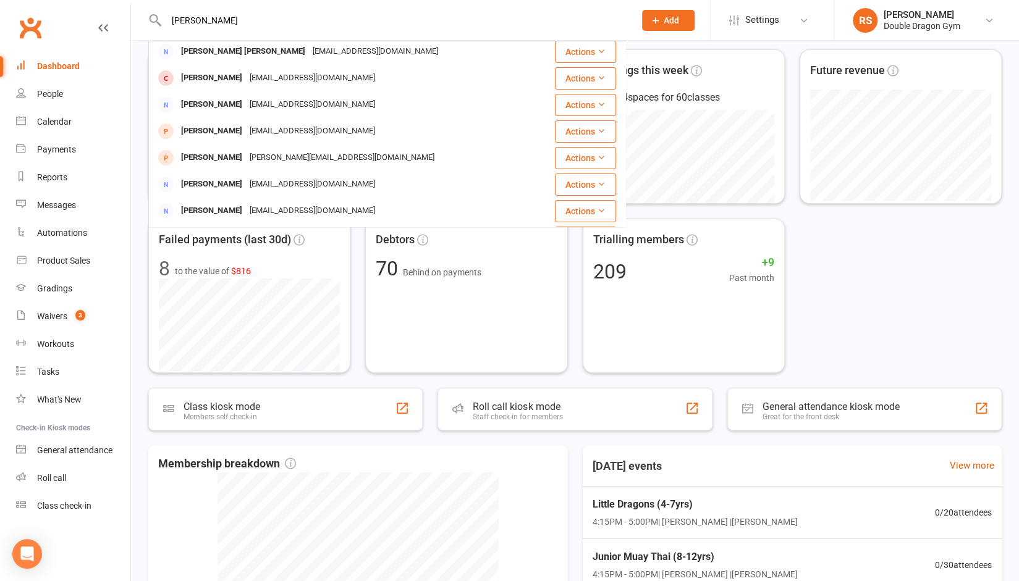
scroll to position [136, 0]
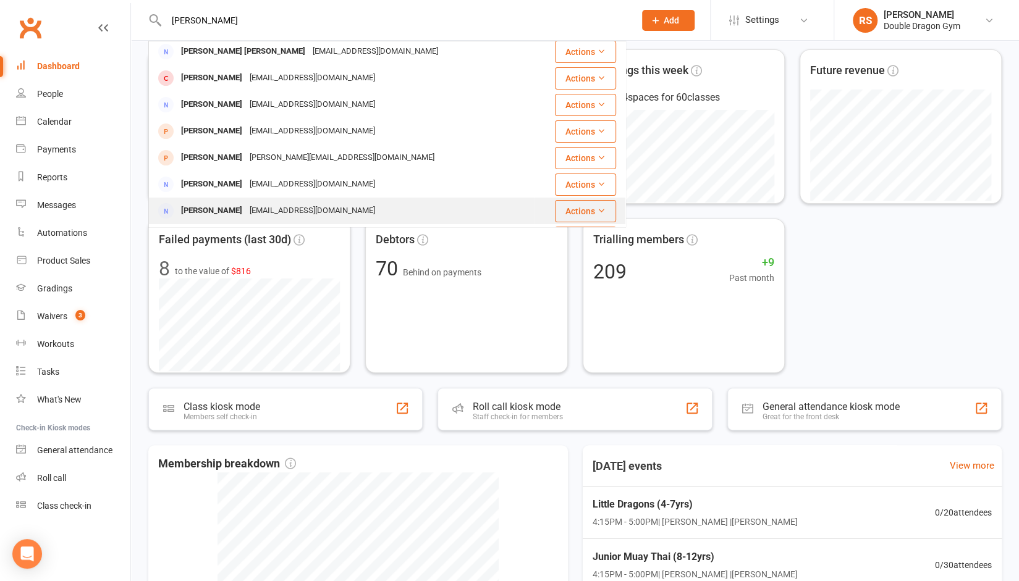
type input "samantha"
click at [297, 214] on div "[EMAIL_ADDRESS][DOMAIN_NAME]" at bounding box center [312, 211] width 133 height 18
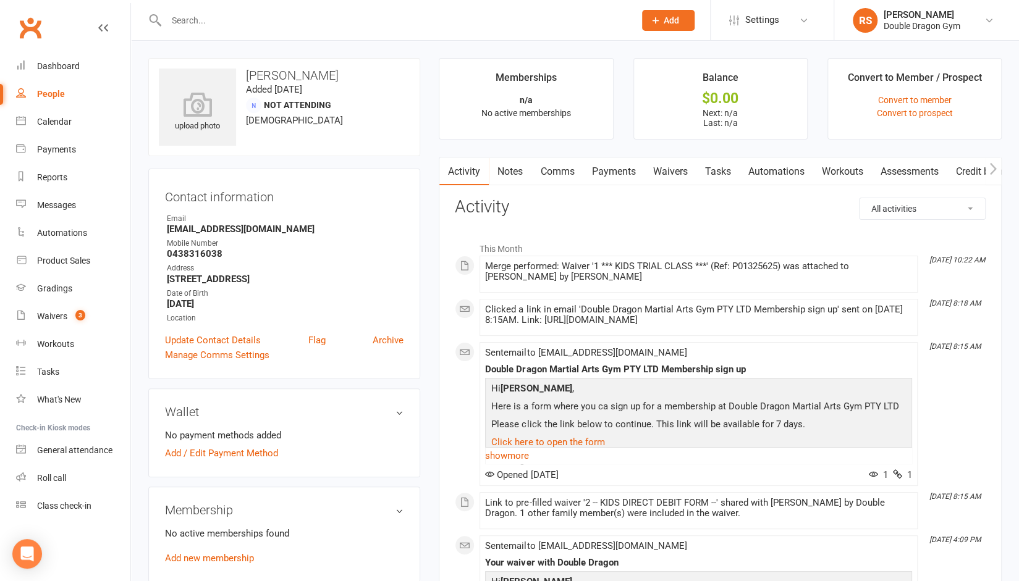
click at [662, 172] on link "Waivers" at bounding box center [670, 172] width 52 height 28
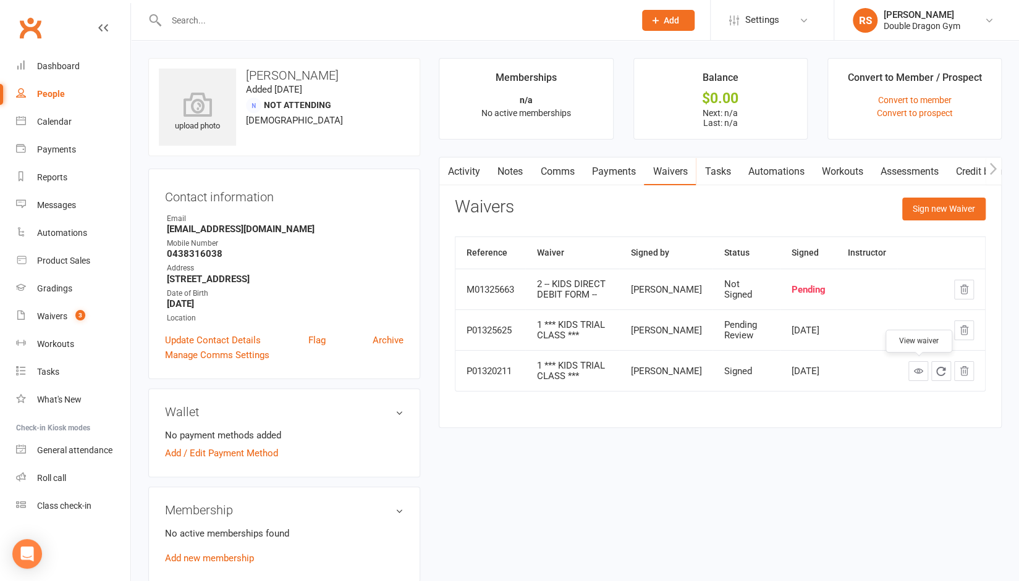
click at [918, 374] on link at bounding box center [918, 371] width 20 height 20
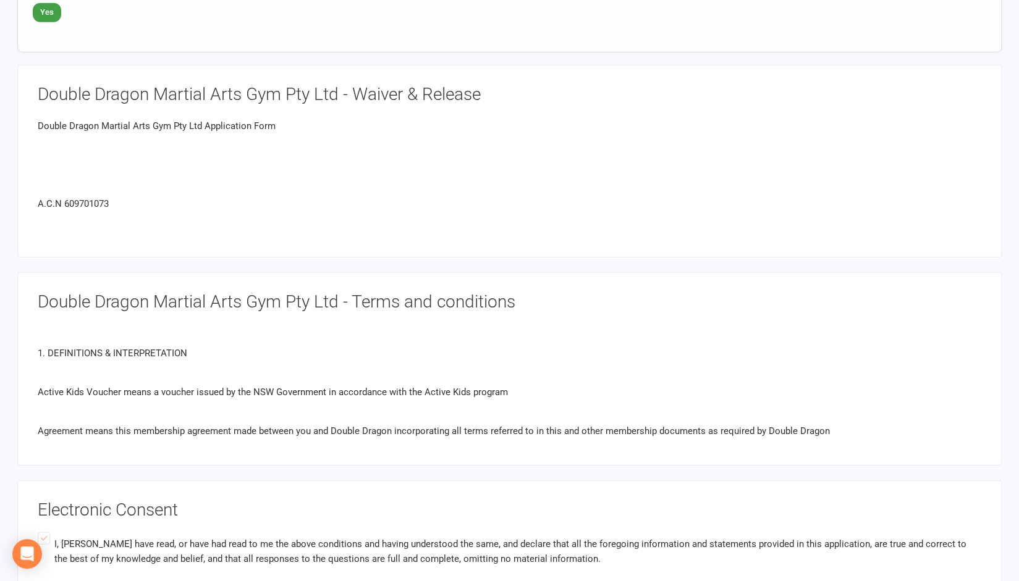
scroll to position [1147, 0]
